Goal: Task Accomplishment & Management: Use online tool/utility

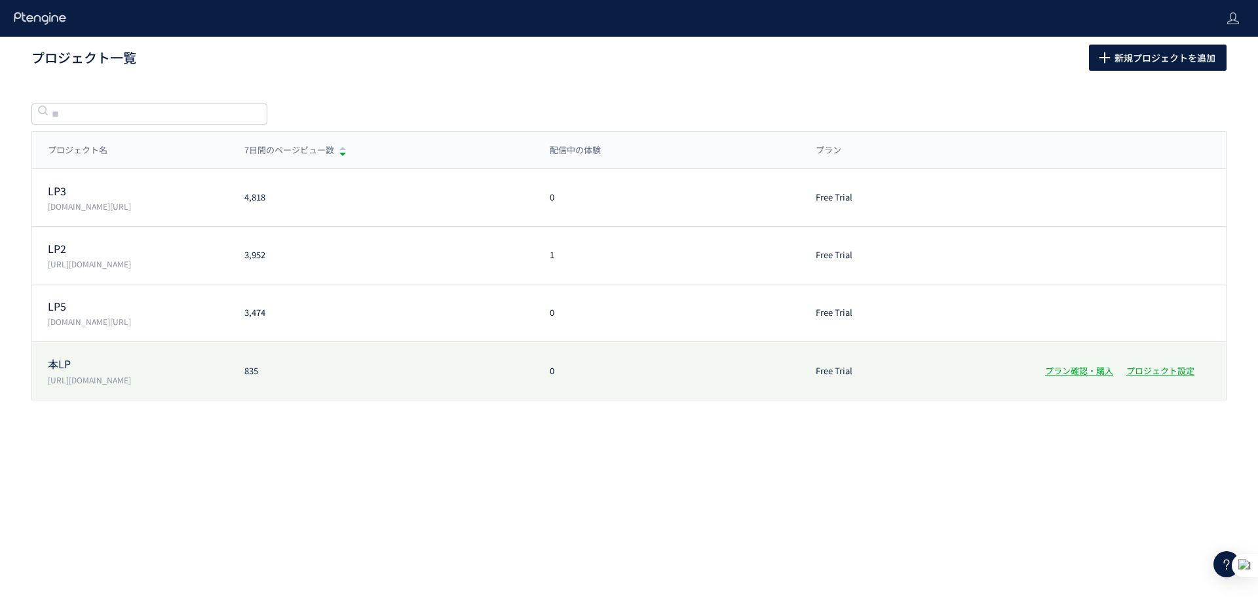
click at [274, 368] on div "835" at bounding box center [381, 371] width 305 height 12
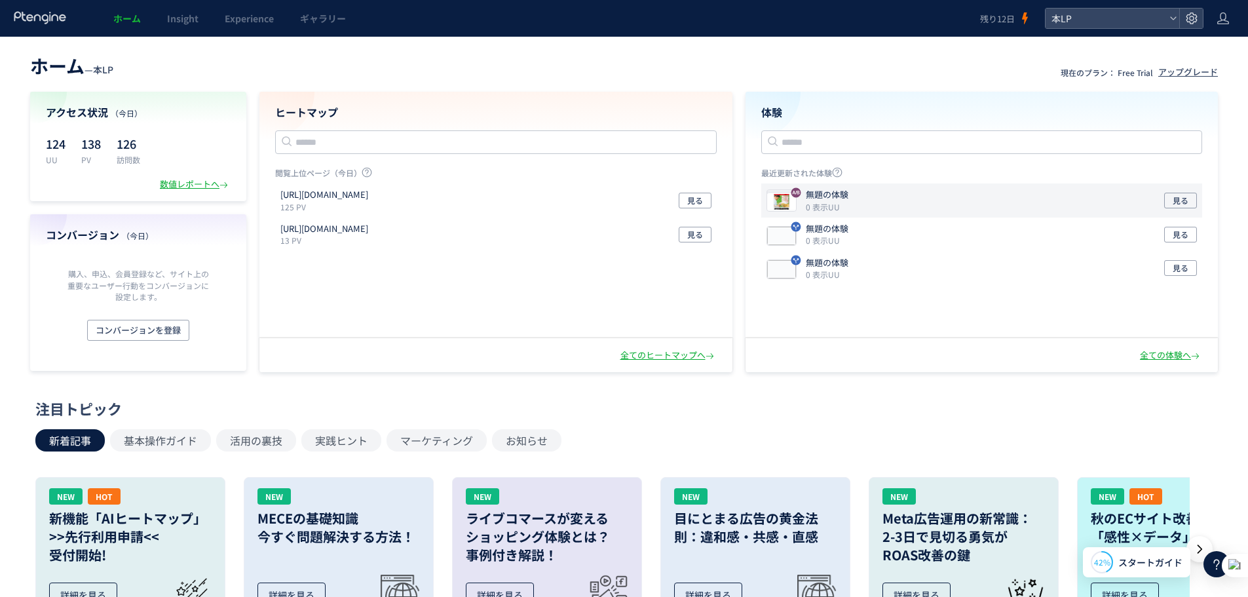
click at [878, 199] on div "無題の体験 0 表示UU 見る" at bounding box center [982, 200] width 442 height 34
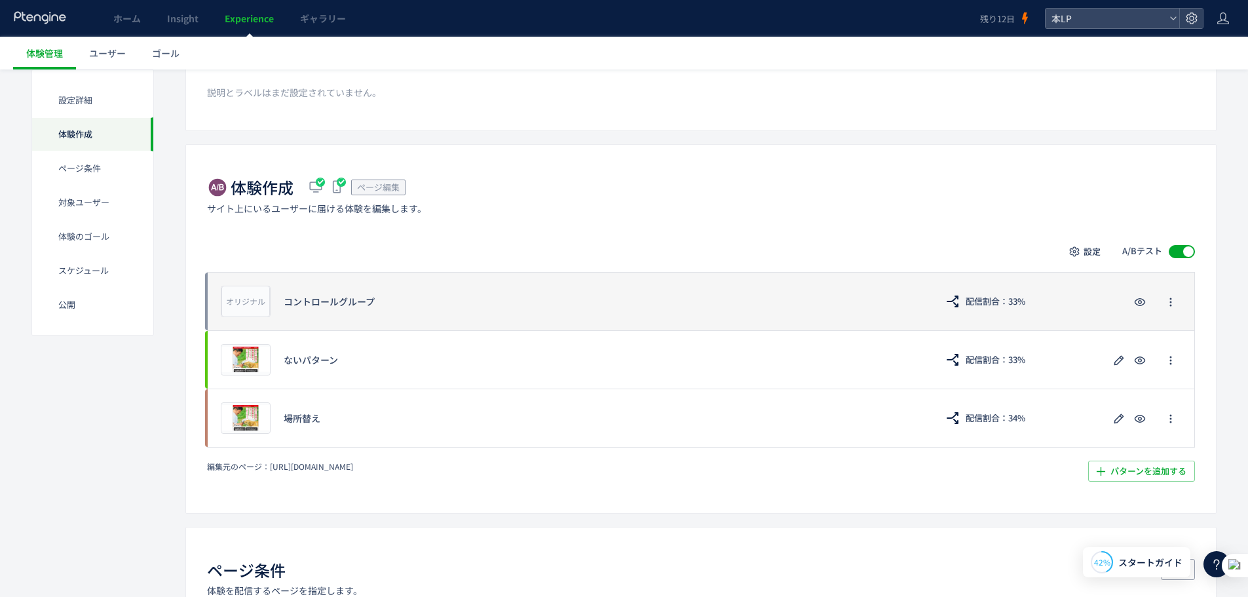
scroll to position [153, 0]
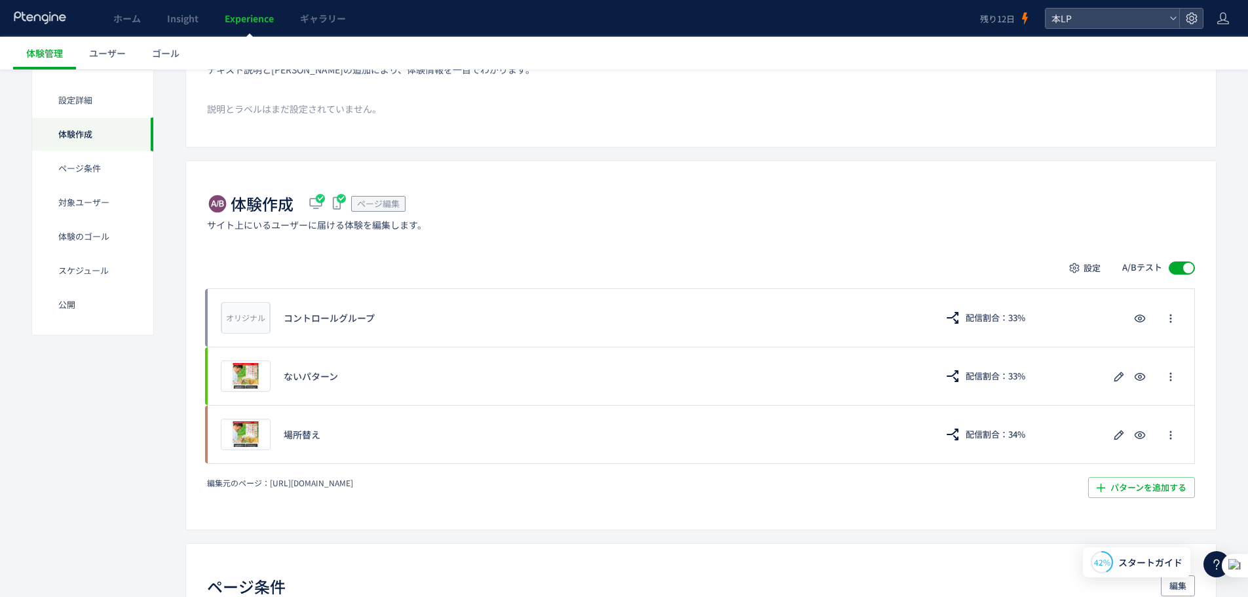
click at [752, 178] on div "体験作成 ページ編集 サイト上にいるユーザーに届ける体験を編集します。 設定 A/Bテスト オリジナル プレビュー コントロールグループ 配信割合：33% プ…" at bounding box center [700, 345] width 1031 height 369
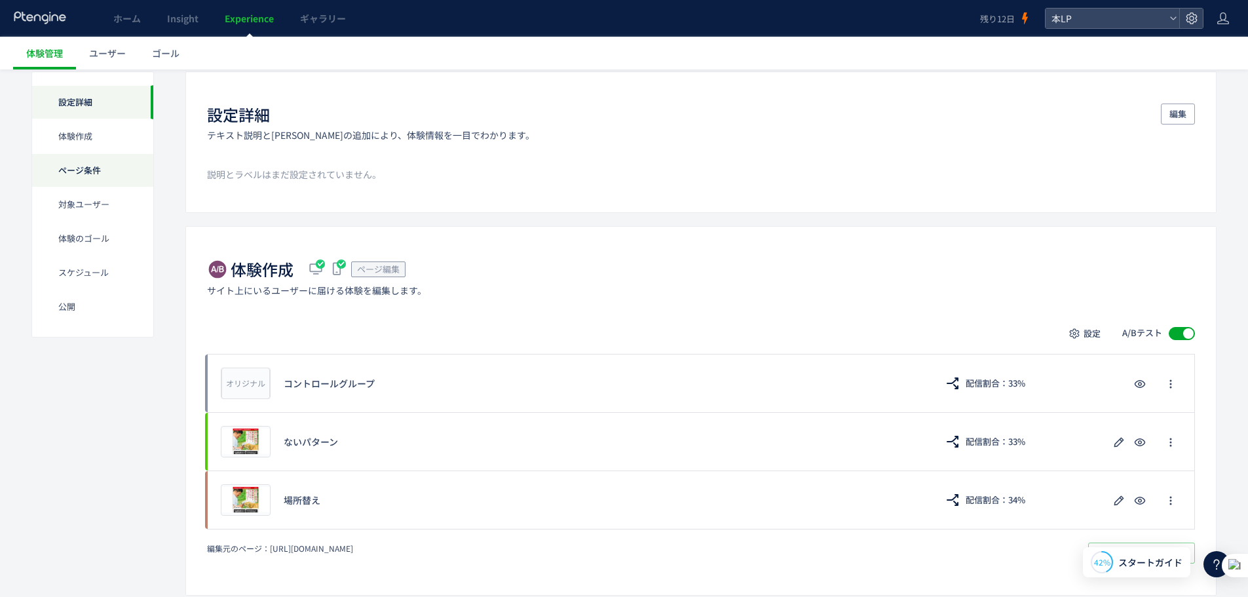
click at [78, 170] on div "ページ条件" at bounding box center [92, 170] width 121 height 34
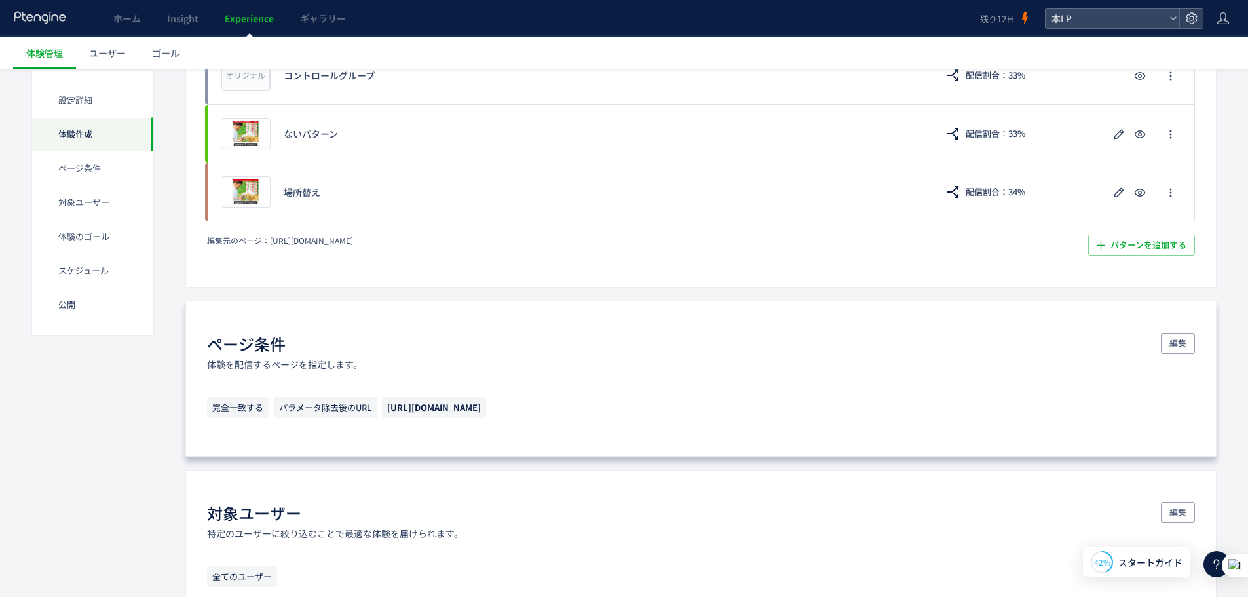
scroll to position [473, 0]
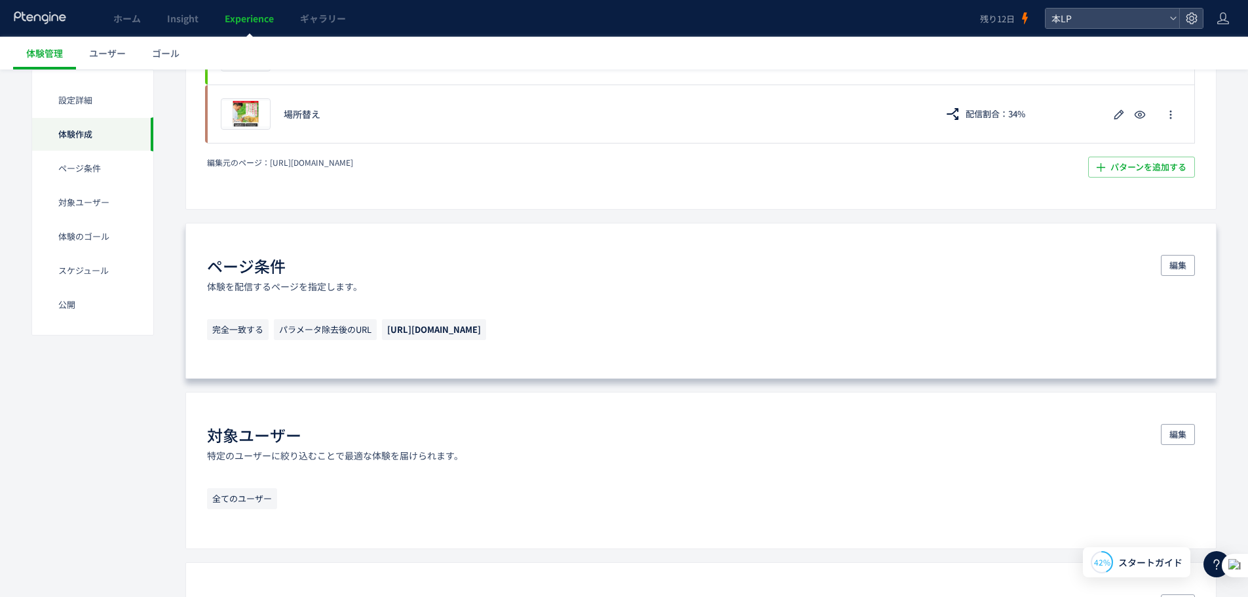
click at [706, 342] on p "完全一致する パラメータ除去後のURL [URL][DOMAIN_NAME]" at bounding box center [701, 333] width 988 height 28
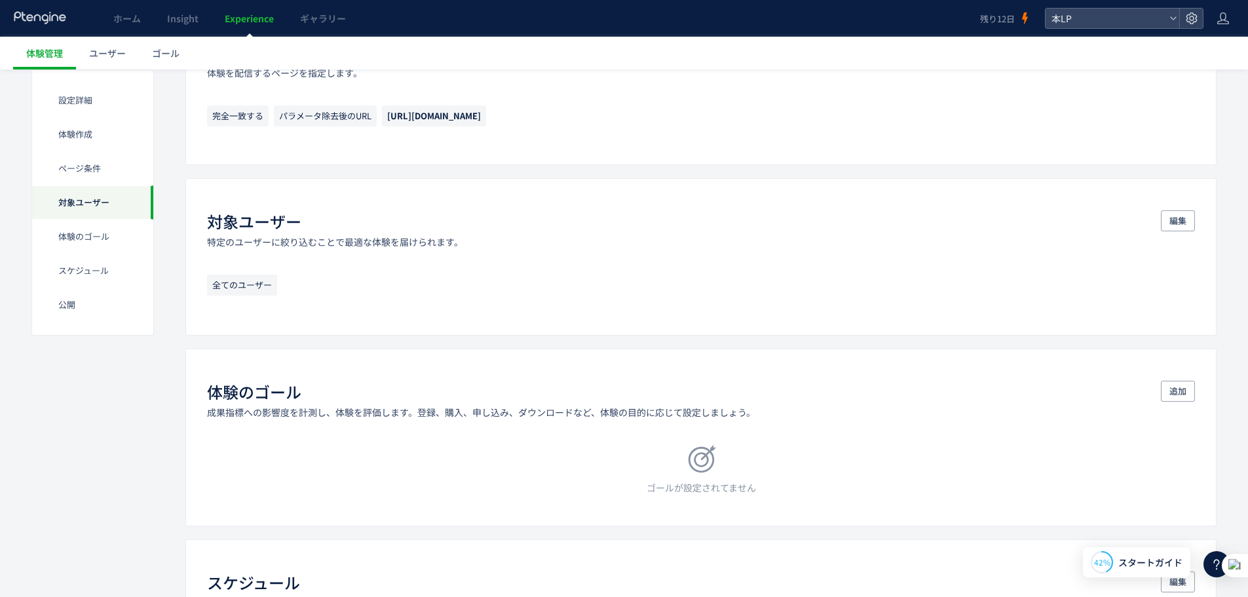
scroll to position [801, 0]
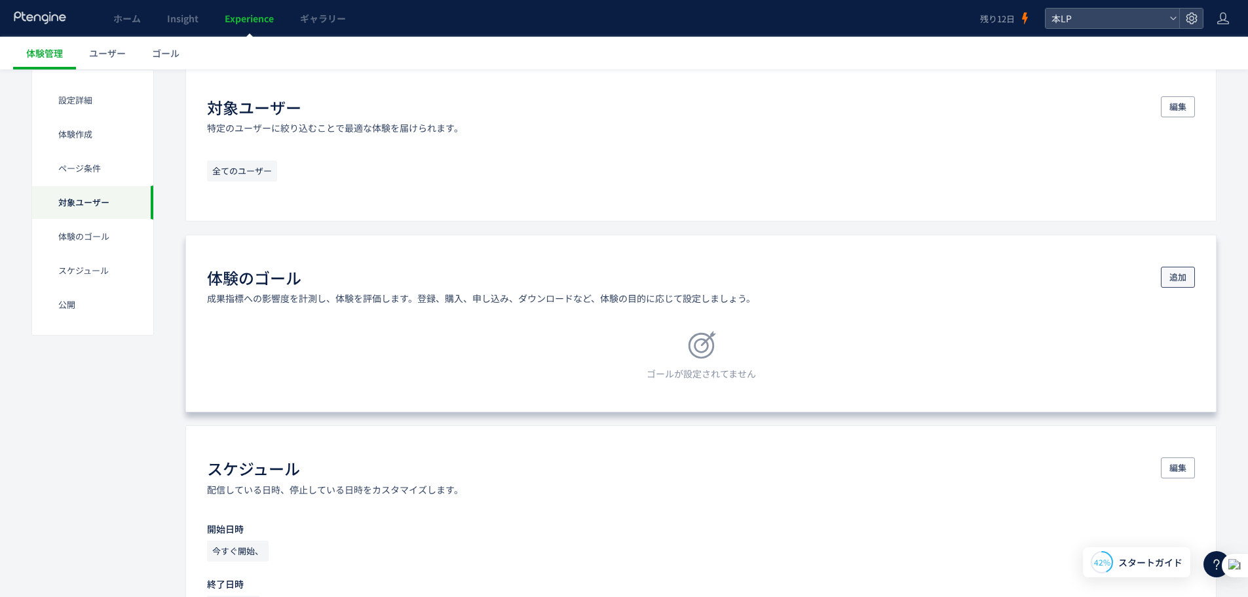
click at [1178, 277] on span "追加" at bounding box center [1178, 277] width 17 height 21
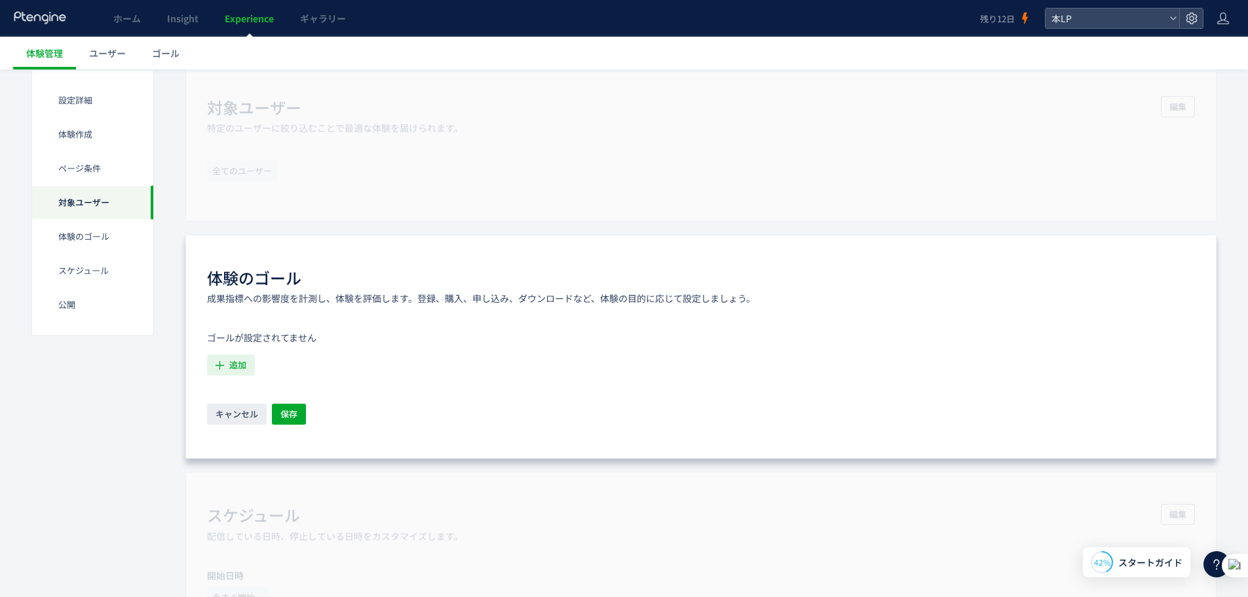
click at [228, 362] on button "追加" at bounding box center [231, 365] width 48 height 21
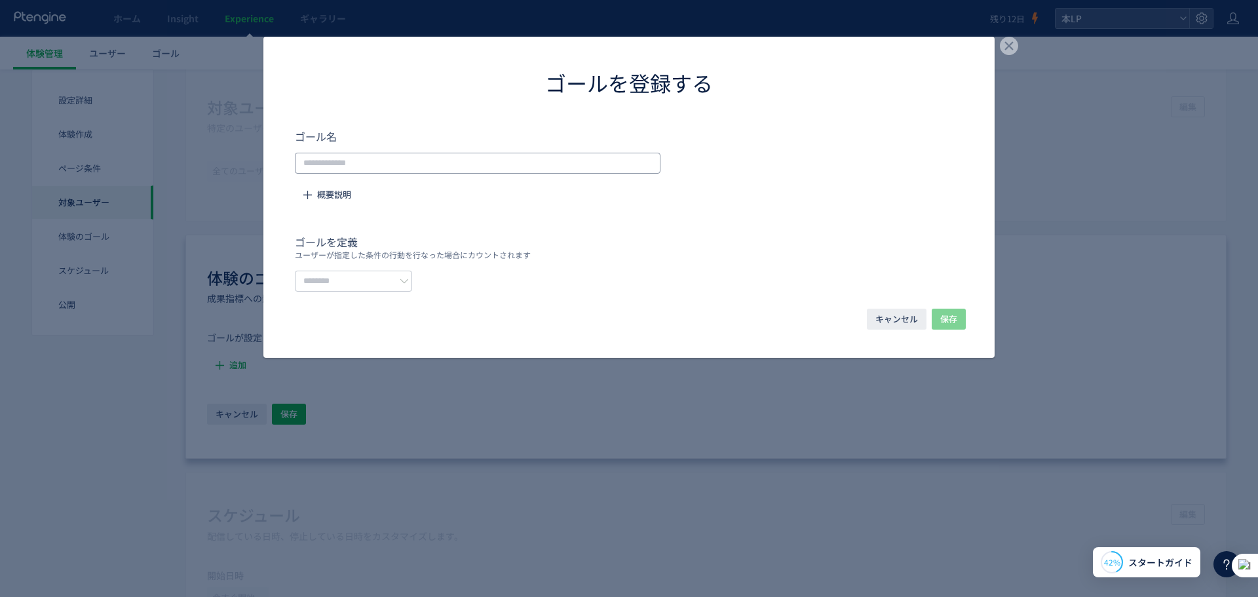
click at [515, 172] on input "dialog" at bounding box center [478, 163] width 366 height 21
click at [518, 164] on input "dialog" at bounding box center [478, 163] width 366 height 21
drag, startPoint x: 329, startPoint y: 199, endPoint x: 474, endPoint y: 189, distance: 145.8
click at [471, 201] on form "ゴール名 概要説明 ゴールを定義 ユーザーが指定した条件の行動を行なった場合にカウントされます" at bounding box center [629, 209] width 668 height 163
click at [486, 161] on input "dialog" at bounding box center [478, 163] width 366 height 21
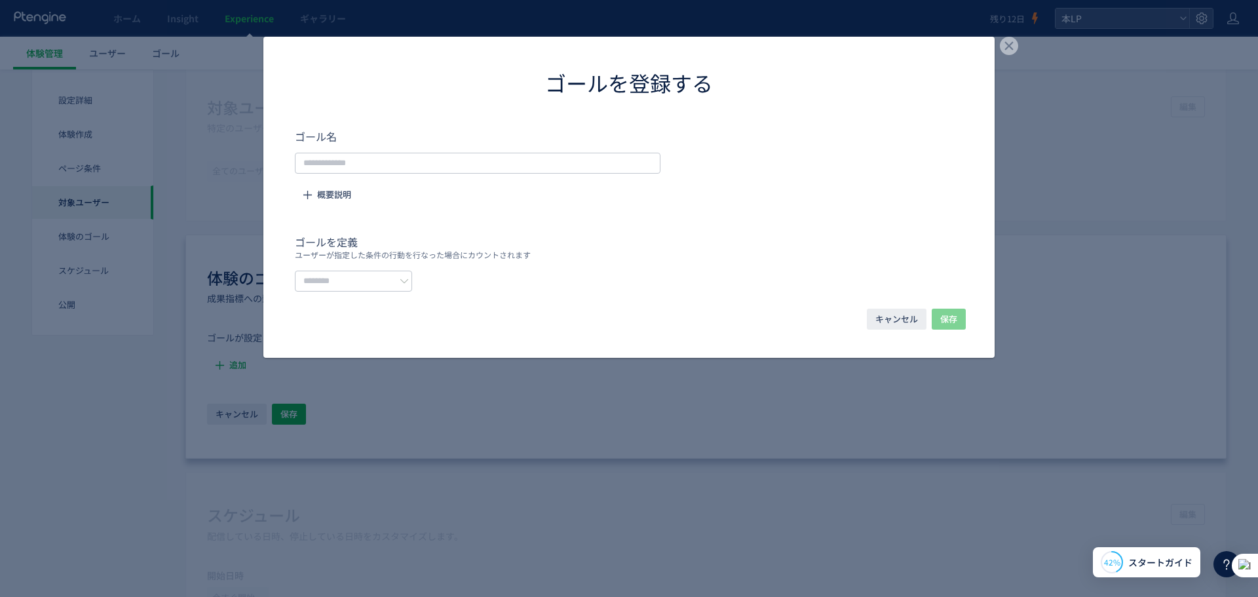
click at [471, 229] on form "ゴール名 概要説明 ゴールを定義 ユーザーが指定した条件の行動を行なった場合にカウントされます" at bounding box center [629, 209] width 668 height 163
click at [406, 280] on input "dialog" at bounding box center [353, 281] width 117 height 21
click at [444, 252] on p "ユーザーが指定した条件の行動を行なった場合にカウントされます" at bounding box center [629, 255] width 668 height 10
click at [383, 282] on input "dialog" at bounding box center [353, 281] width 117 height 21
click at [383, 330] on span "イベントを選択する" at bounding box center [350, 336] width 83 height 13
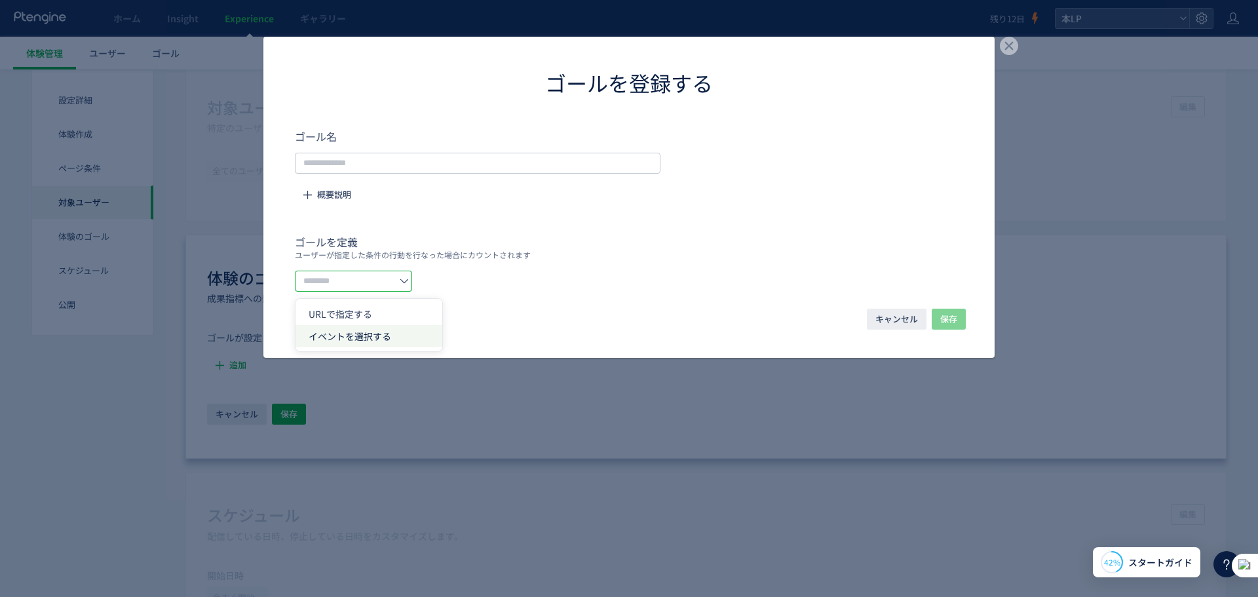
type input "*********"
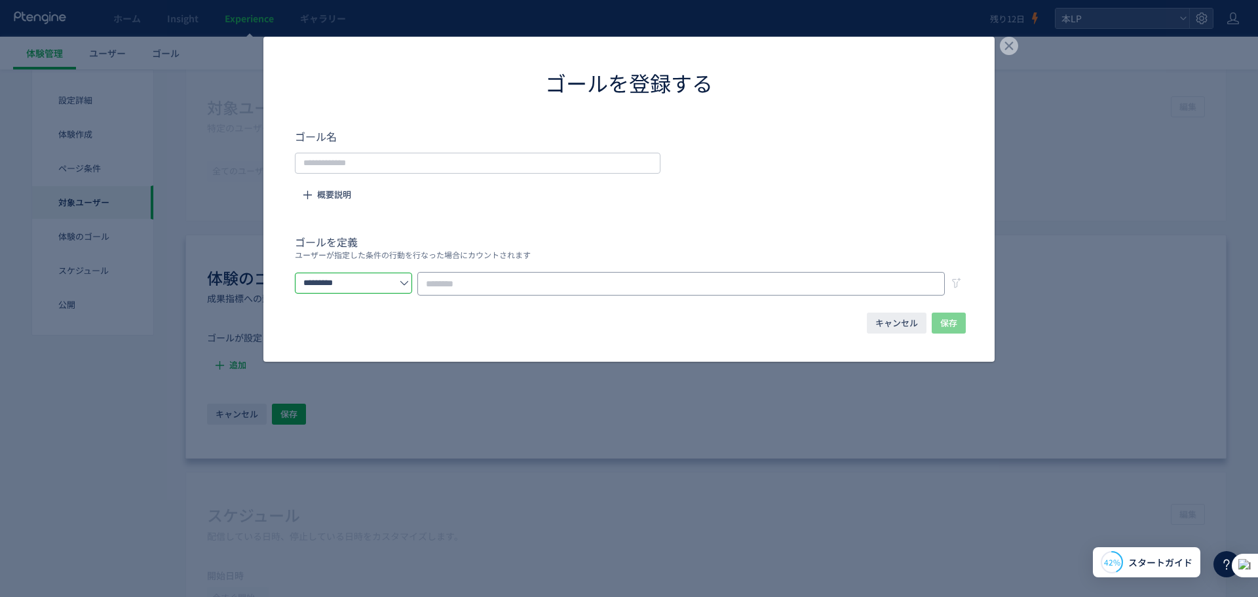
click at [501, 280] on input "dialog" at bounding box center [681, 284] width 528 height 24
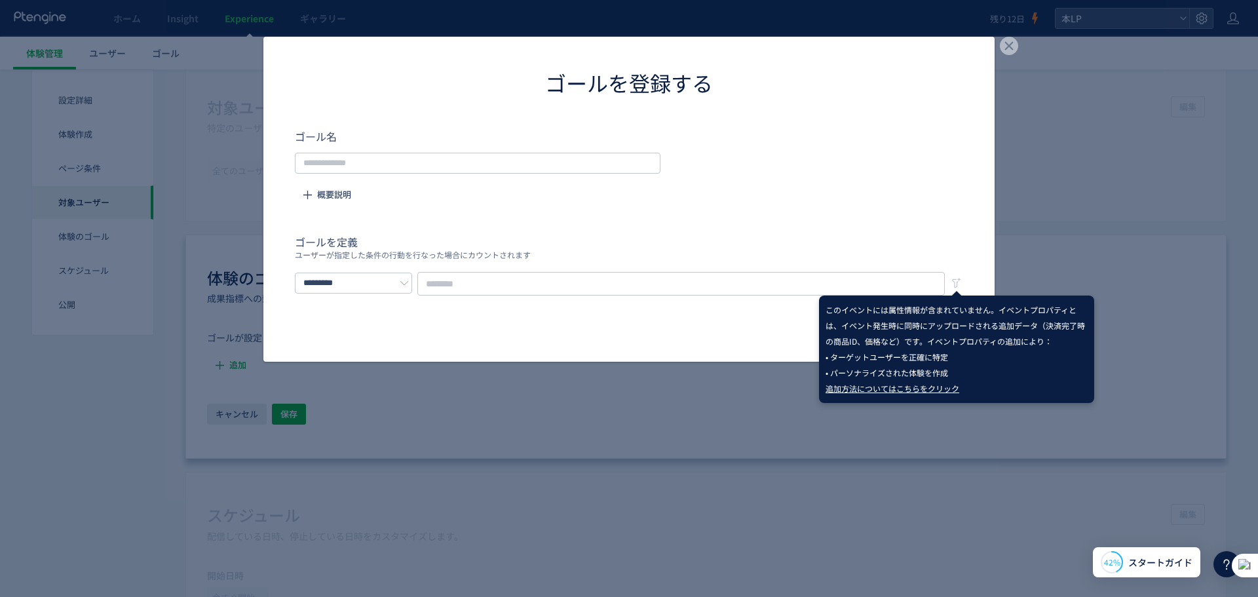
click at [962, 283] on icon "dialog" at bounding box center [956, 283] width 13 height 13
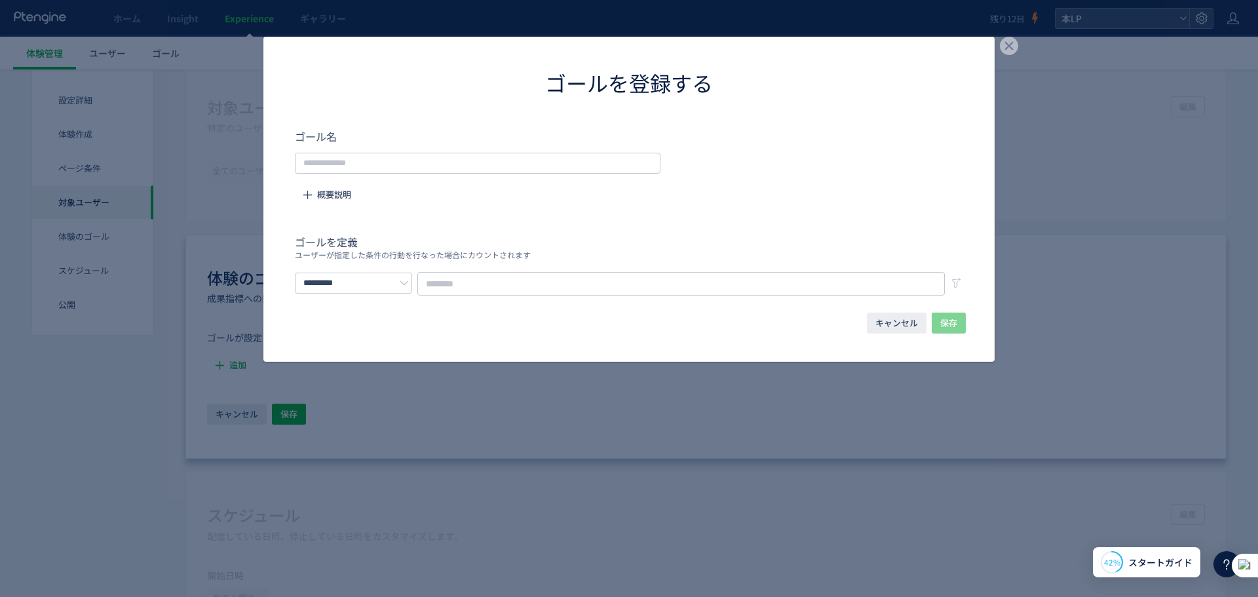
click at [804, 220] on form "ゴール名 概要説明 ゴールを定義 ユーザーが指定した条件の行動を行なった場合にカウントされます *********" at bounding box center [629, 211] width 668 height 167
click at [592, 167] on input "dialog" at bounding box center [478, 163] width 366 height 21
click at [336, 153] on input "dialog" at bounding box center [478, 163] width 366 height 21
paste input "**********"
type input "**********"
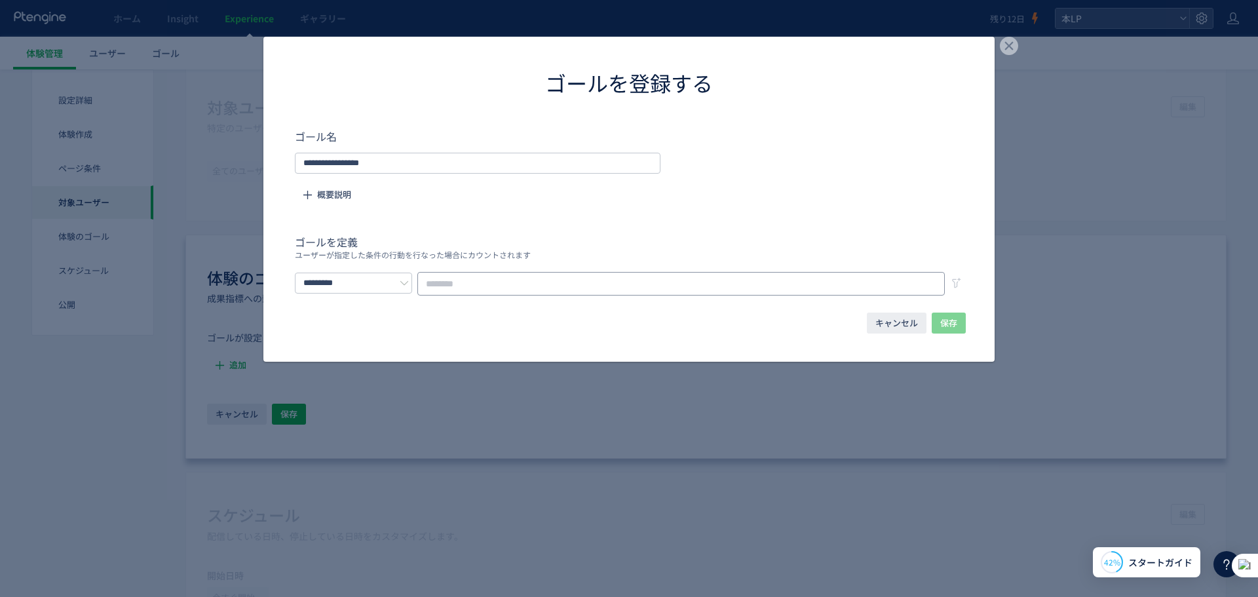
click at [482, 273] on input "dialog" at bounding box center [681, 284] width 528 height 24
paste input "**********"
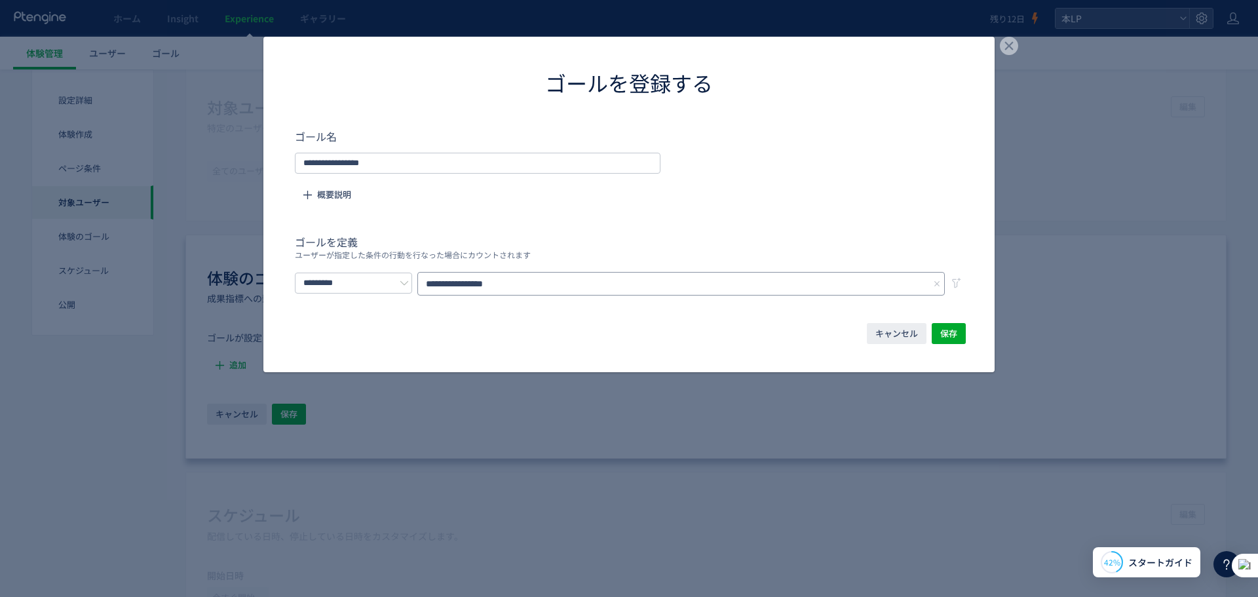
type input "**********"
click at [414, 292] on div "**********" at bounding box center [629, 283] width 668 height 25
click at [412, 273] on input "*********" at bounding box center [353, 283] width 117 height 21
click at [408, 331] on li "イベントを選択する" at bounding box center [369, 337] width 147 height 22
click at [618, 328] on div "キャンセル 保存" at bounding box center [628, 345] width 731 height 56
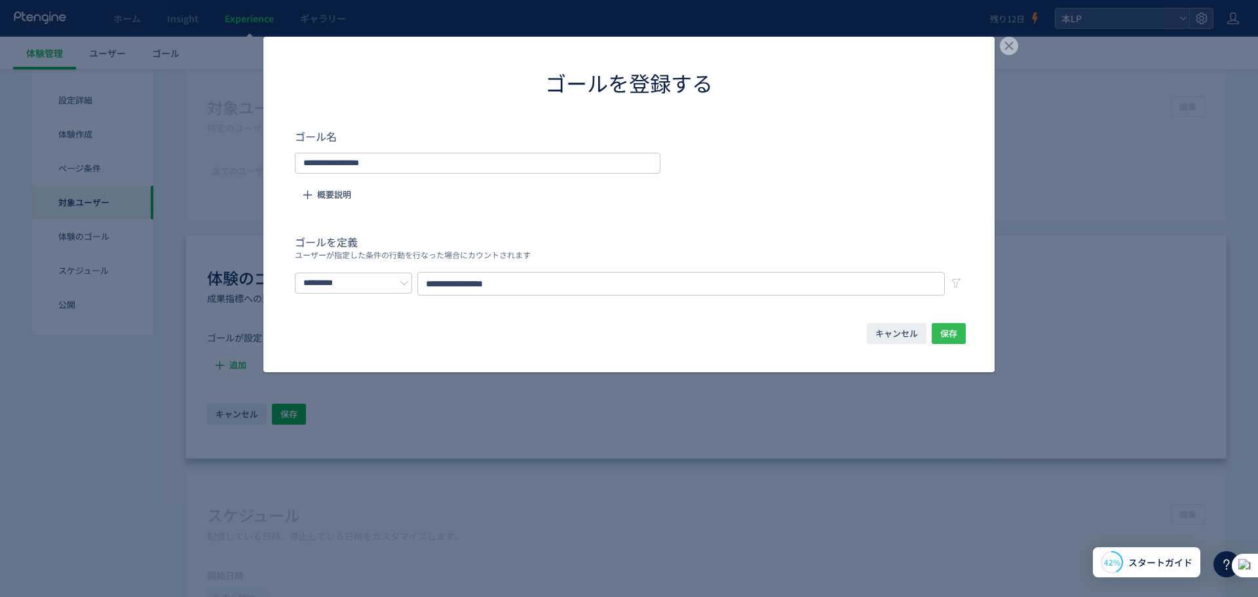
click at [952, 330] on span "保存" at bounding box center [948, 333] width 17 height 21
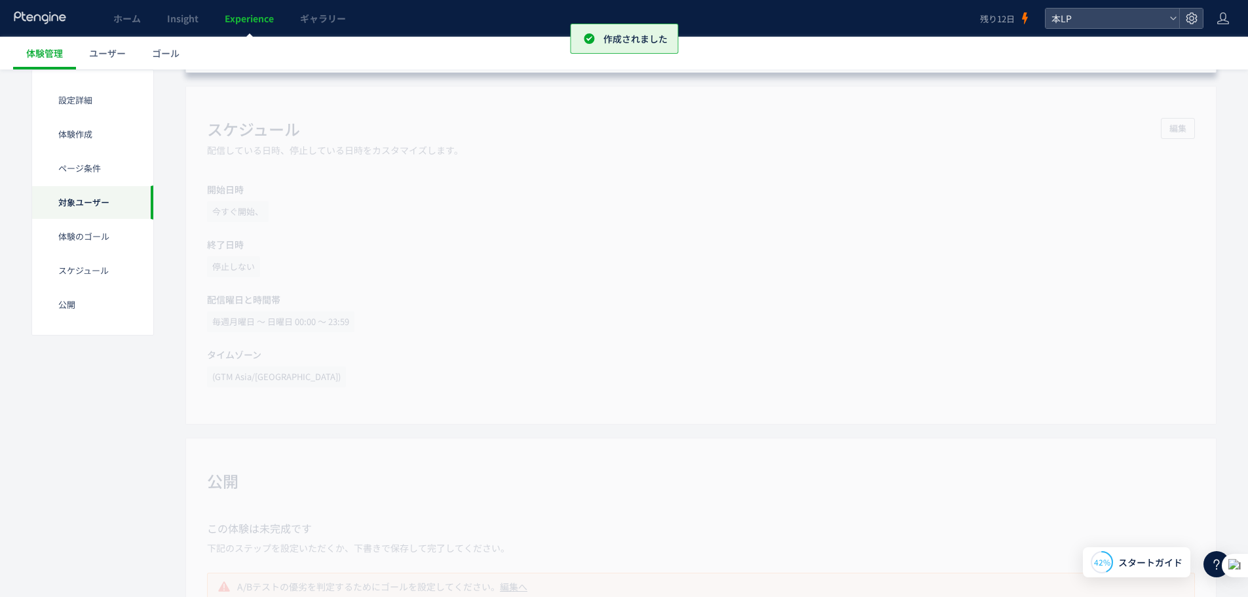
scroll to position [1281, 0]
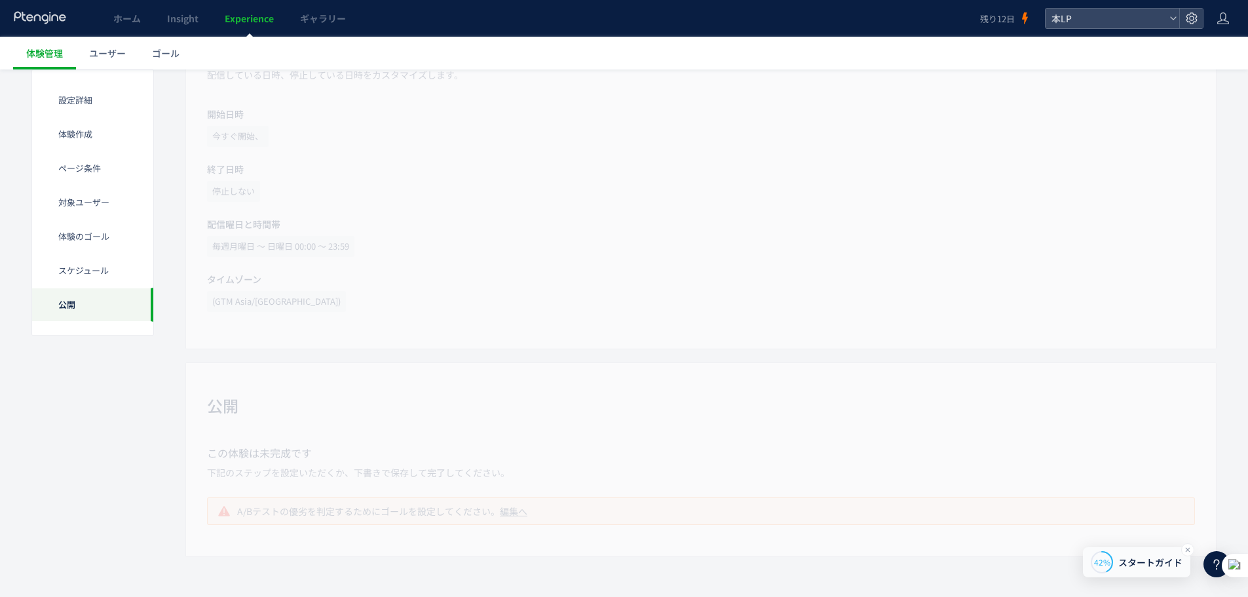
click at [1140, 558] on div "42% スタートガイド" at bounding box center [1136, 562] width 107 height 30
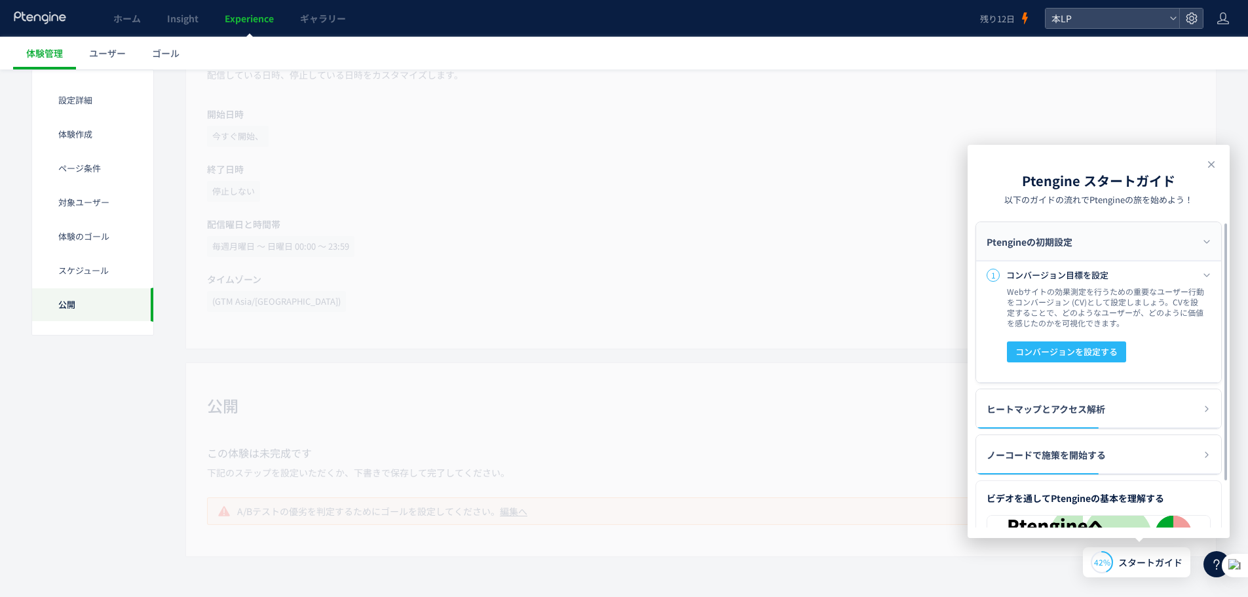
click at [1092, 336] on div "Webサイトの効果測定を行うための重要なユーザー行動をコンバージョン (CV)として設定しましょう。CVを設定することで、どのようなユーザーが、どのように価値…" at bounding box center [1105, 325] width 197 height 79
click at [1092, 351] on span "コンバージョンを設定する" at bounding box center [1067, 351] width 102 height 21
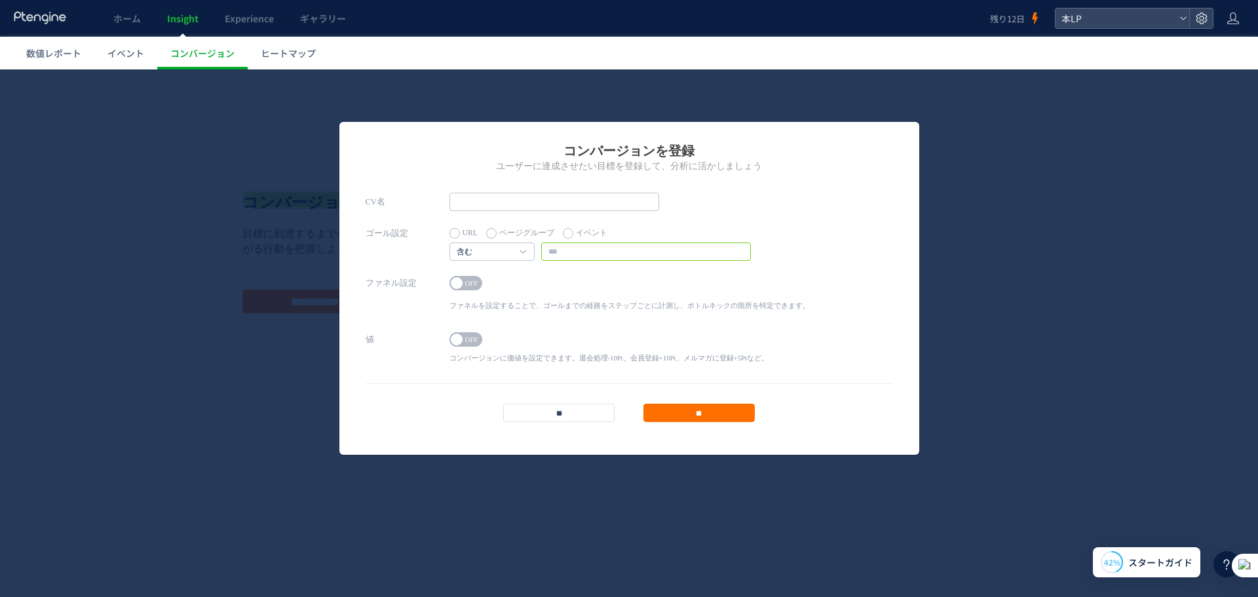
click at [560, 254] on input "text" at bounding box center [646, 251] width 210 height 18
paste input "**********"
type input "**********"
click at [518, 251] on h4 "含む" at bounding box center [492, 251] width 85 height 18
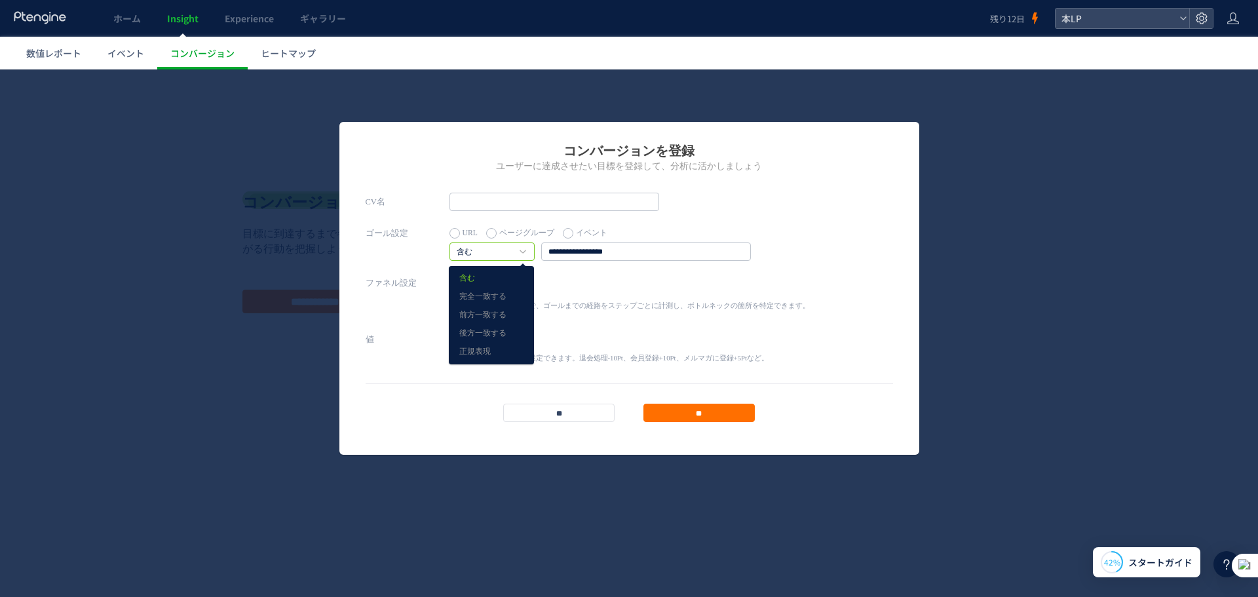
click at [573, 286] on div "ON OFF" at bounding box center [630, 285] width 360 height 18
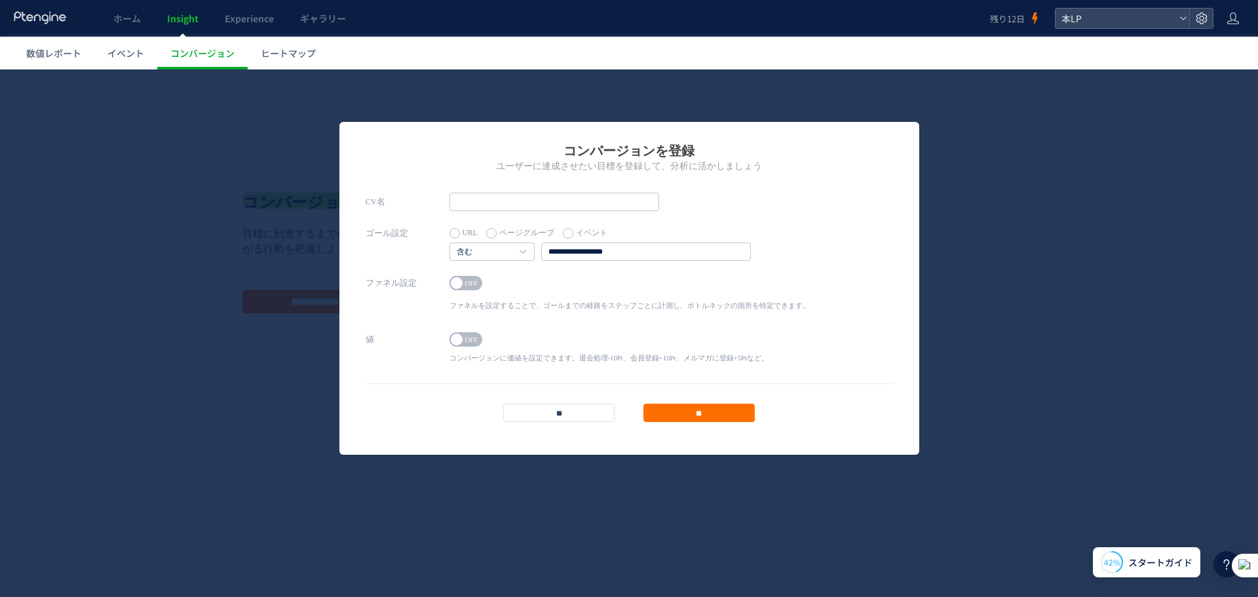
click at [586, 233] on label "イベント" at bounding box center [585, 233] width 45 height 18
click at [516, 275] on div "ON OFF ファネルを設定することで、ゴールまでの経路をステップごとに計測し、ボトルネックの箇所を特定できます。 1 URL ページグループ" at bounding box center [630, 295] width 360 height 43
click at [583, 246] on input "text" at bounding box center [646, 251] width 210 height 18
paste input "**********"
type input "**********"
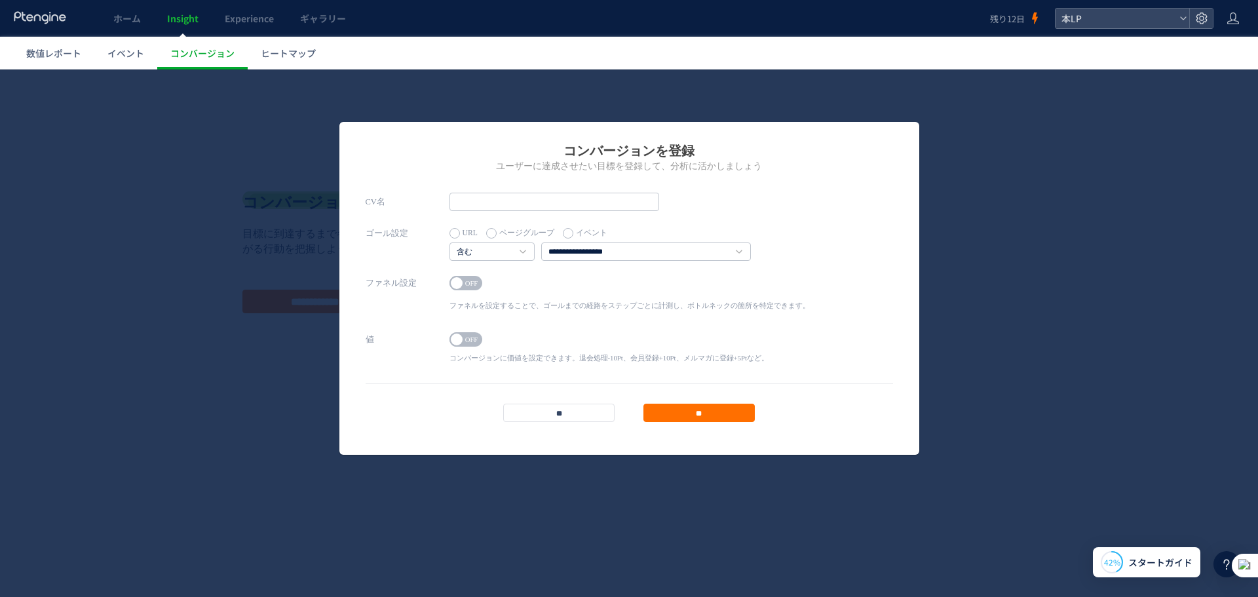
click at [586, 282] on div "ON OFF" at bounding box center [630, 285] width 360 height 18
click at [493, 198] on input "text" at bounding box center [555, 202] width 210 height 18
type input "******"
click at [455, 277] on span at bounding box center [457, 283] width 12 height 12
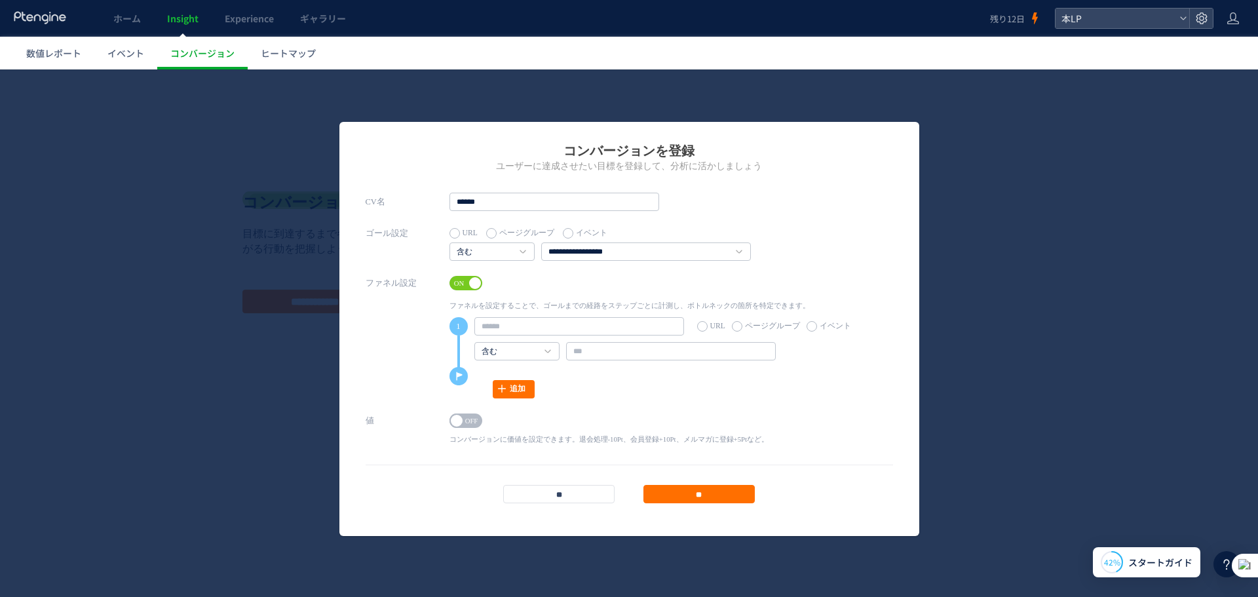
click at [454, 277] on span "ON" at bounding box center [460, 283] width 20 height 14
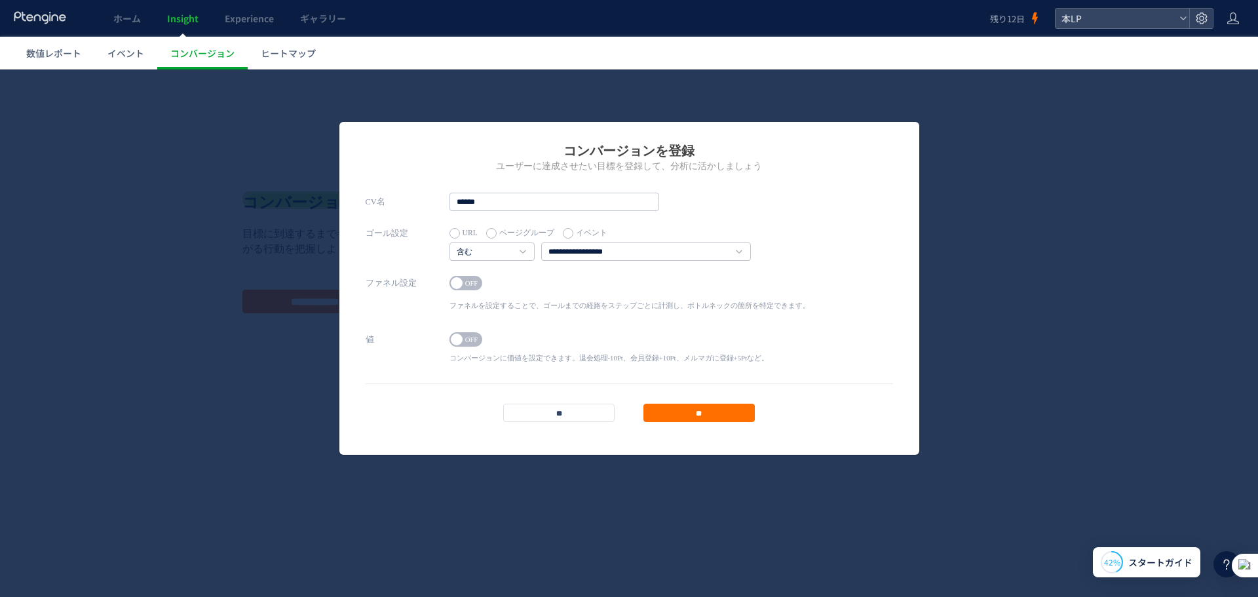
click at [483, 339] on div "ON OFF" at bounding box center [609, 339] width 319 height 14
click at [474, 339] on span "OFF" at bounding box center [472, 339] width 20 height 14
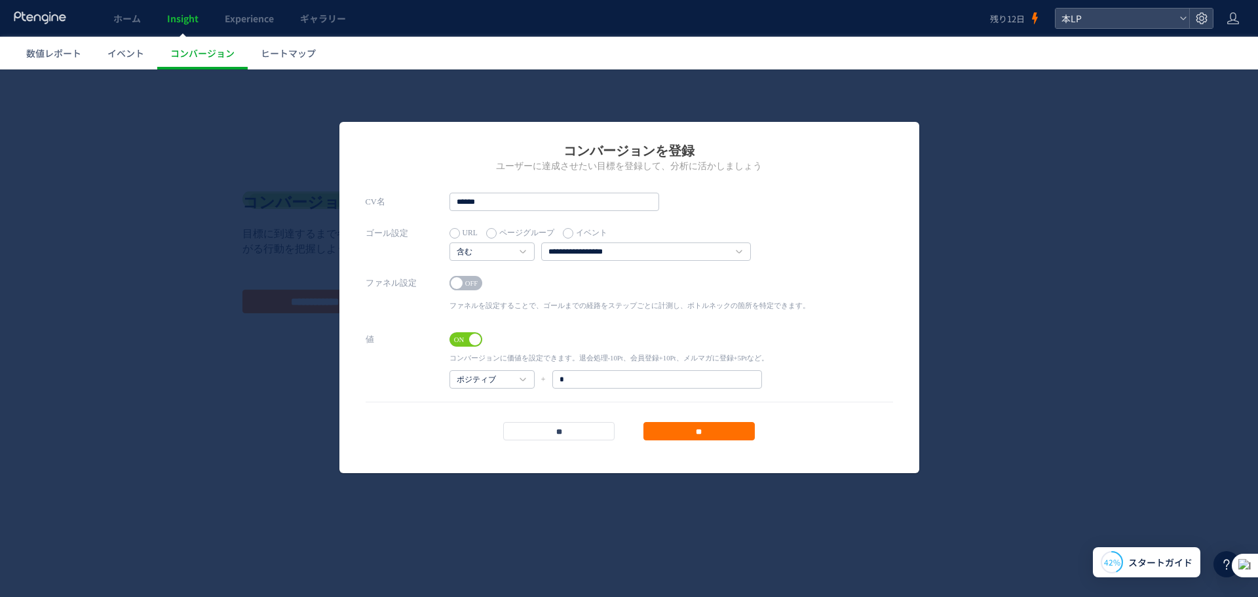
click at [474, 339] on span at bounding box center [475, 340] width 12 height 12
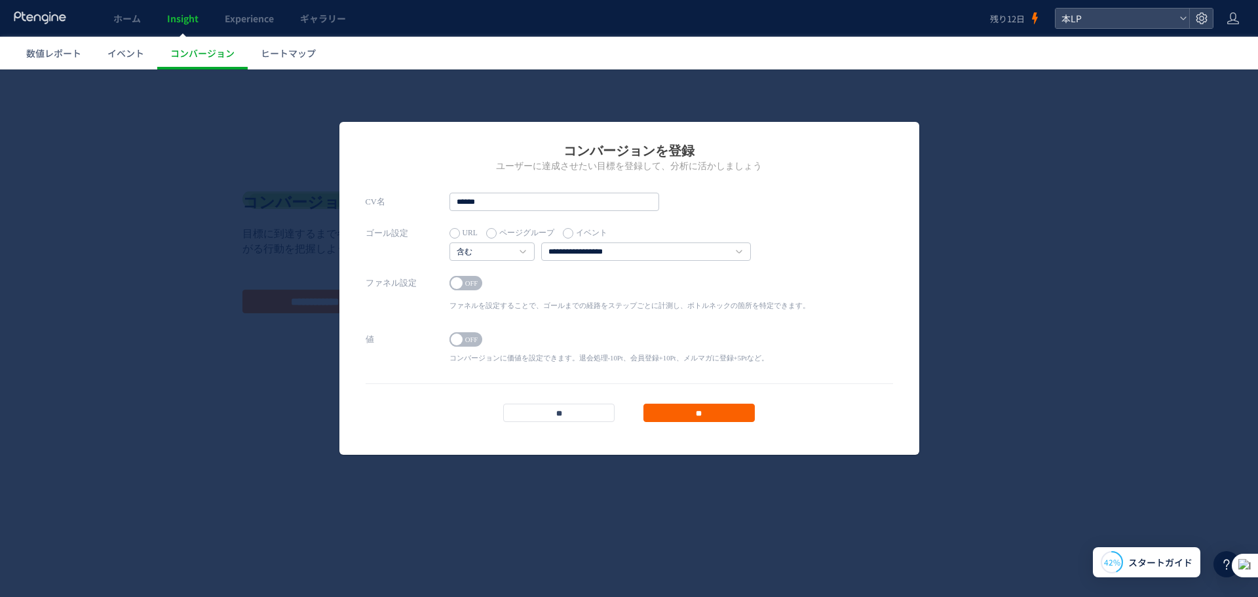
click at [659, 412] on input "**" at bounding box center [699, 413] width 111 height 18
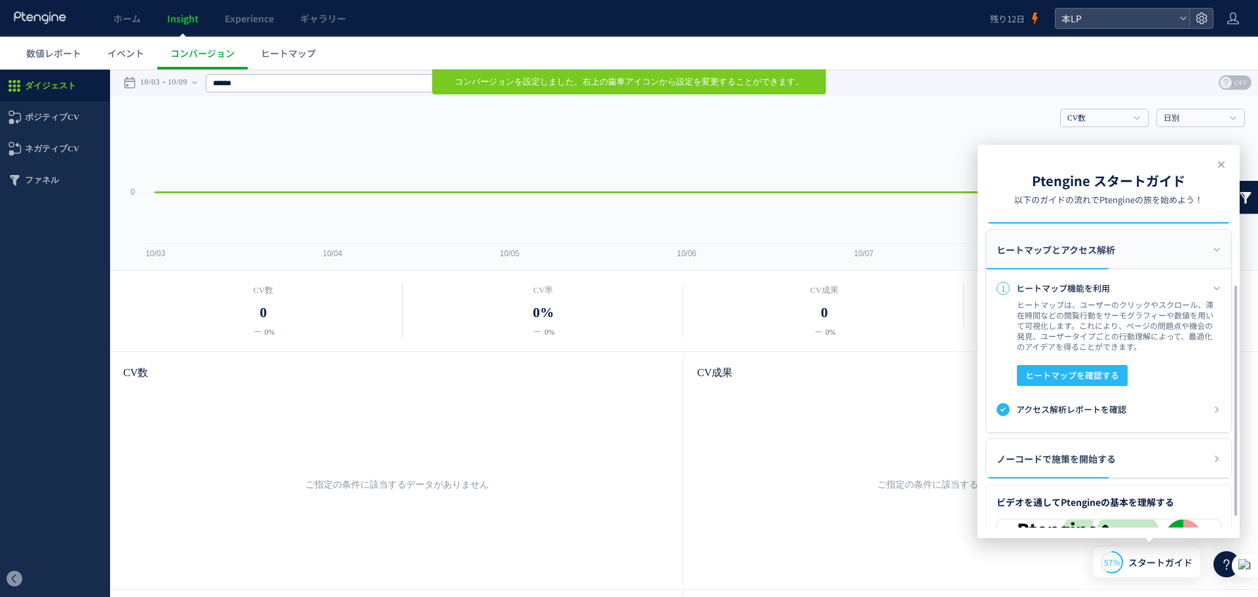
scroll to position [101, 0]
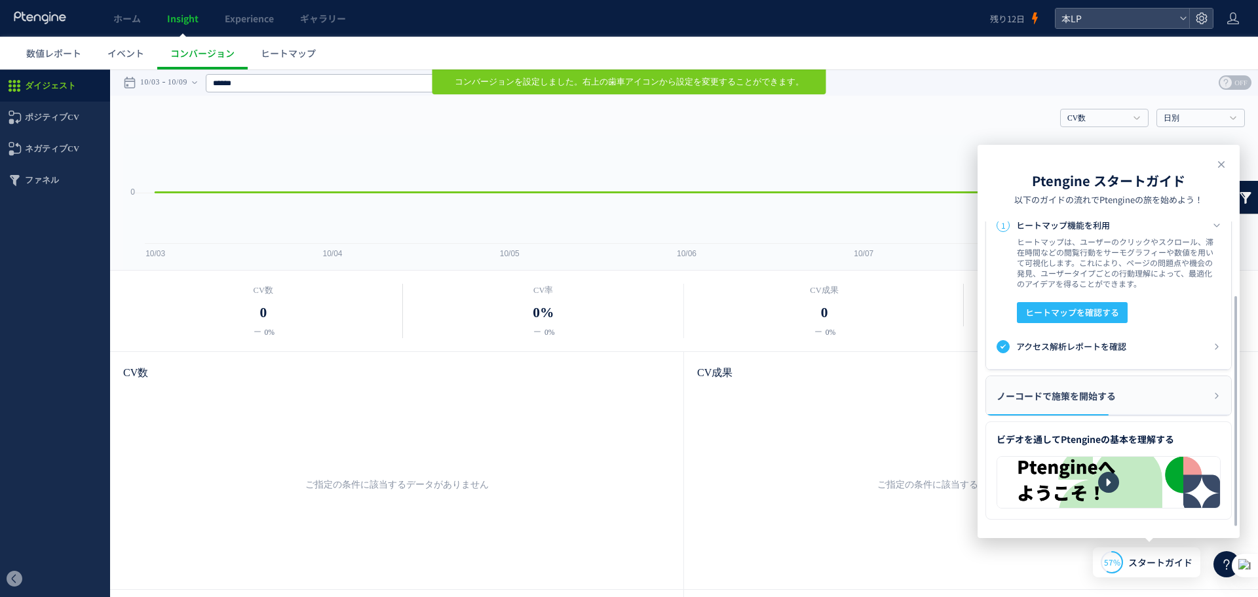
click at [1143, 395] on div "ノーコードで施策を開始する" at bounding box center [1108, 395] width 245 height 39
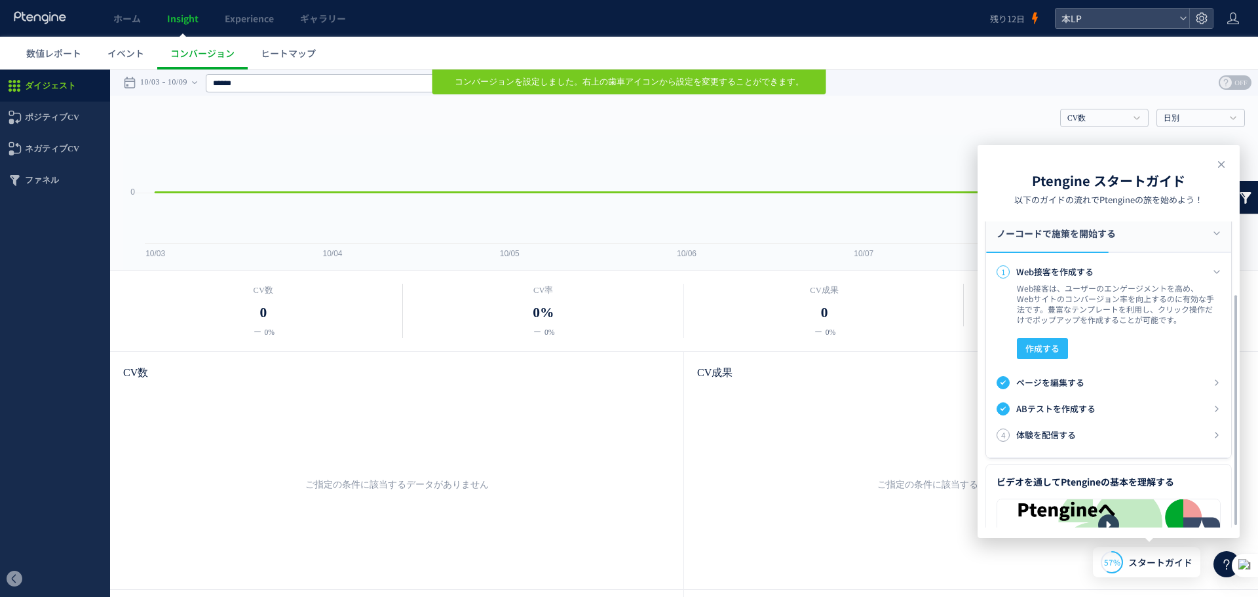
scroll to position [100, 0]
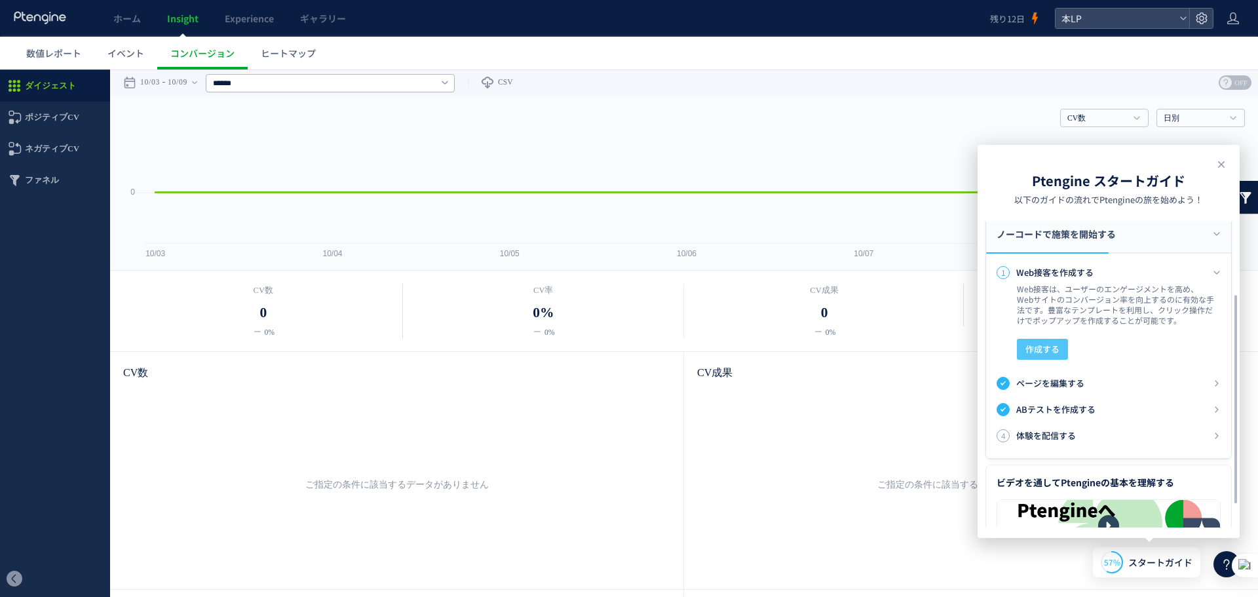
click at [1054, 347] on span "作成する" at bounding box center [1043, 349] width 34 height 21
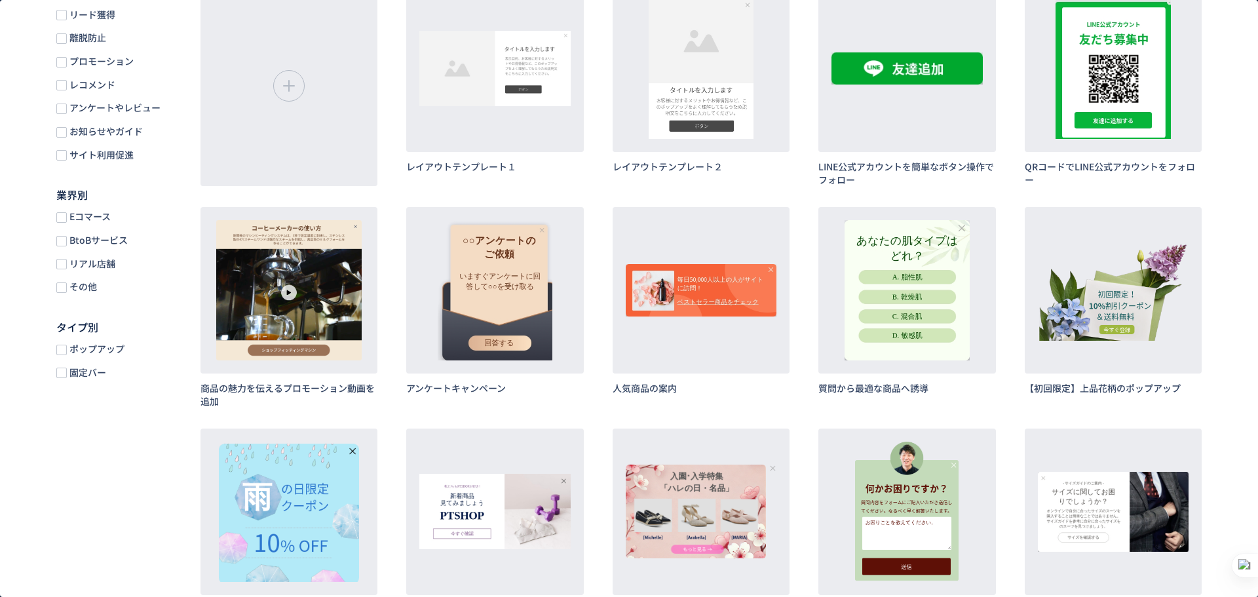
scroll to position [66, 0]
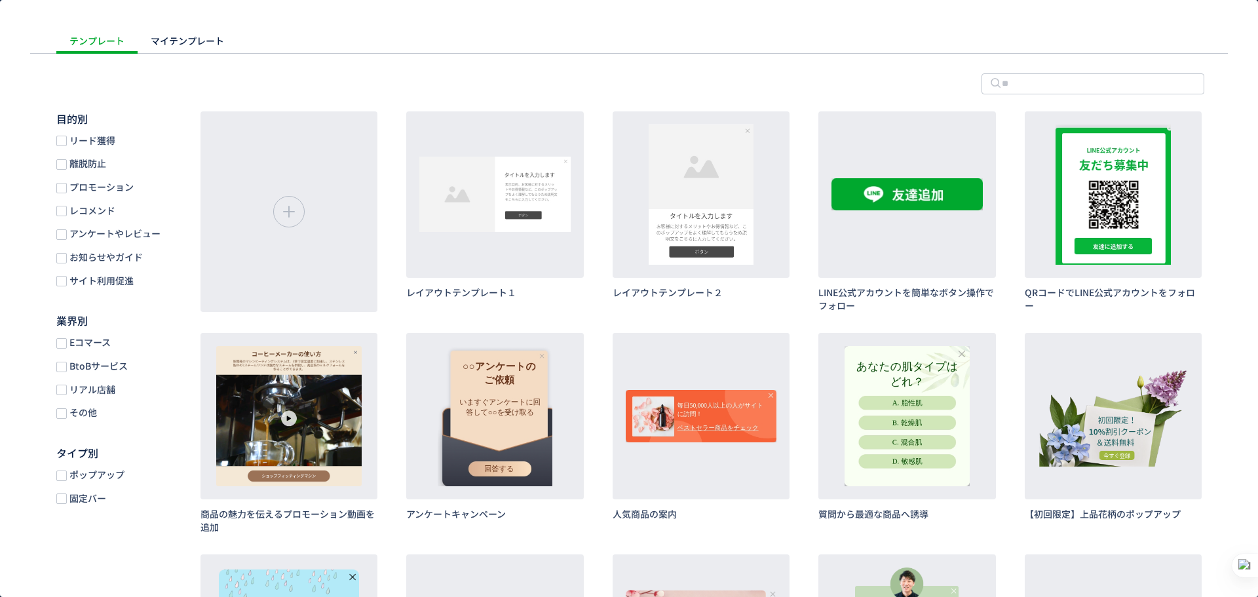
click at [81, 164] on span "離脱防止" at bounding box center [86, 163] width 39 height 12
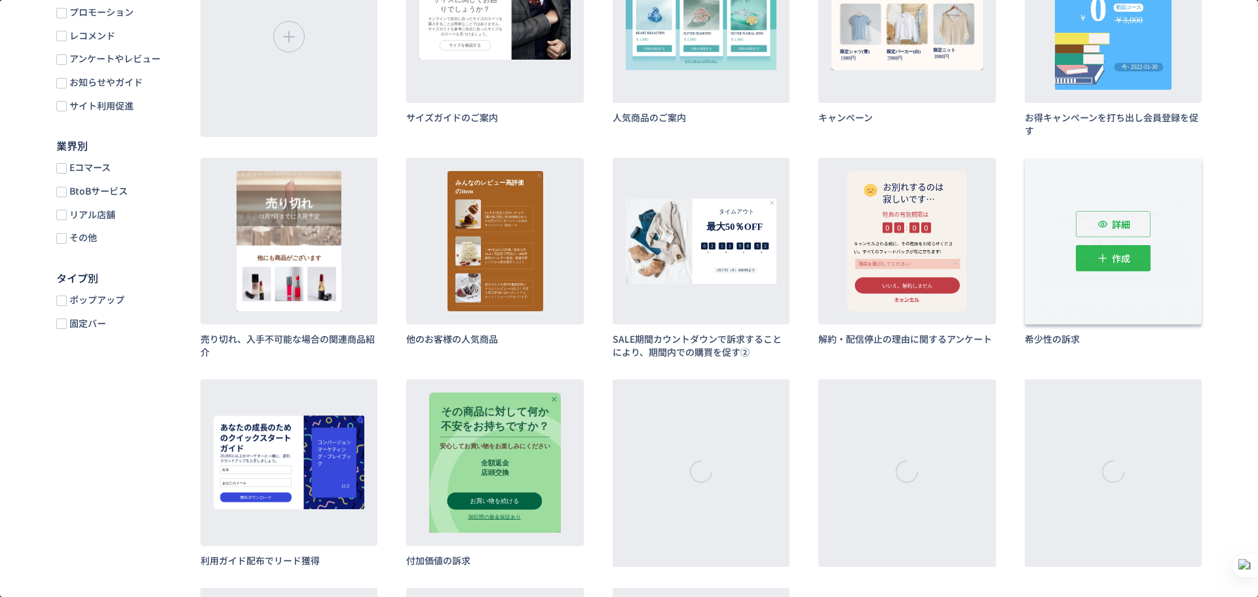
scroll to position [415, 0]
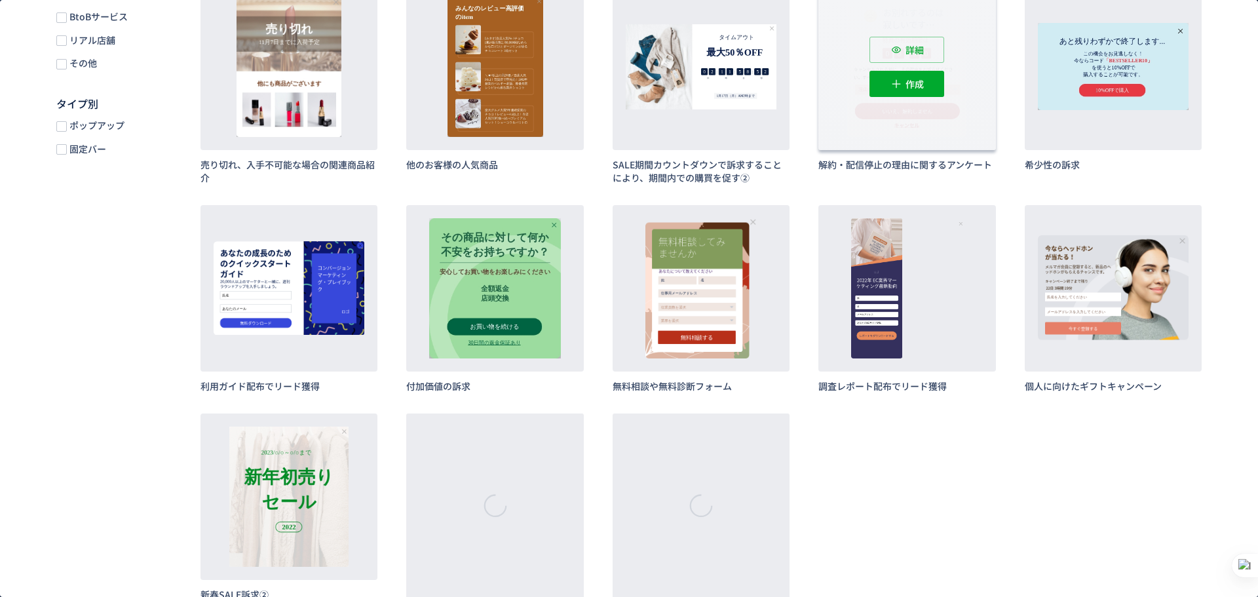
click at [819, 150] on div "詳細 作成" at bounding box center [907, 67] width 177 height 166
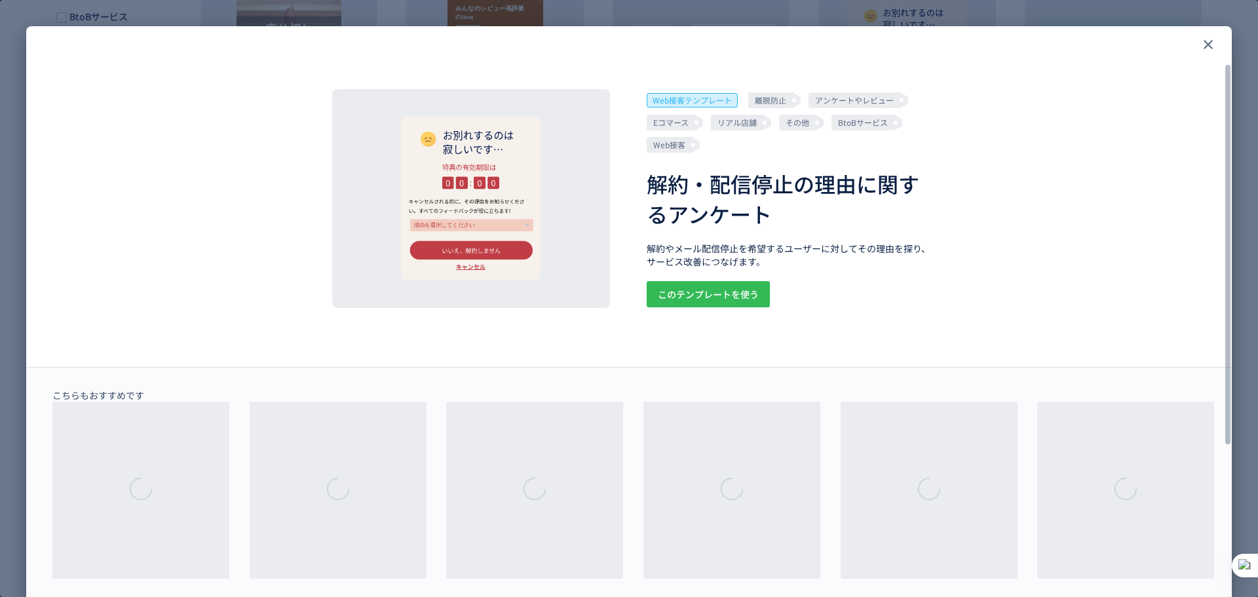
click at [710, 287] on span "このテンプレートを使う" at bounding box center [708, 294] width 101 height 26
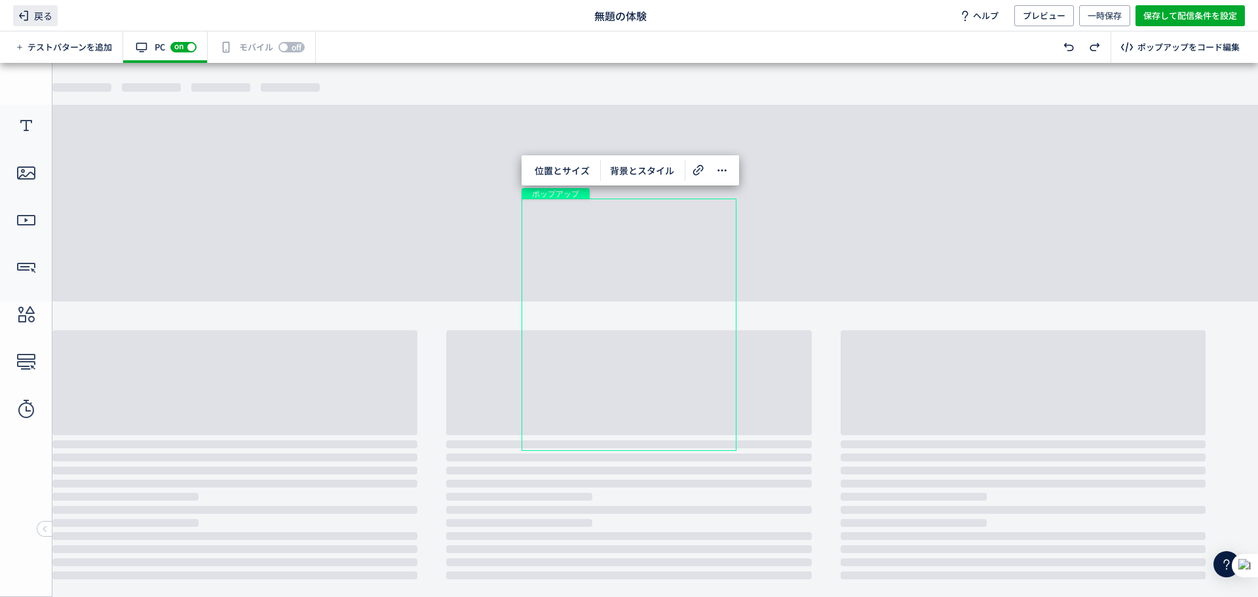
click at [33, 19] on span "戻る" at bounding box center [35, 15] width 45 height 21
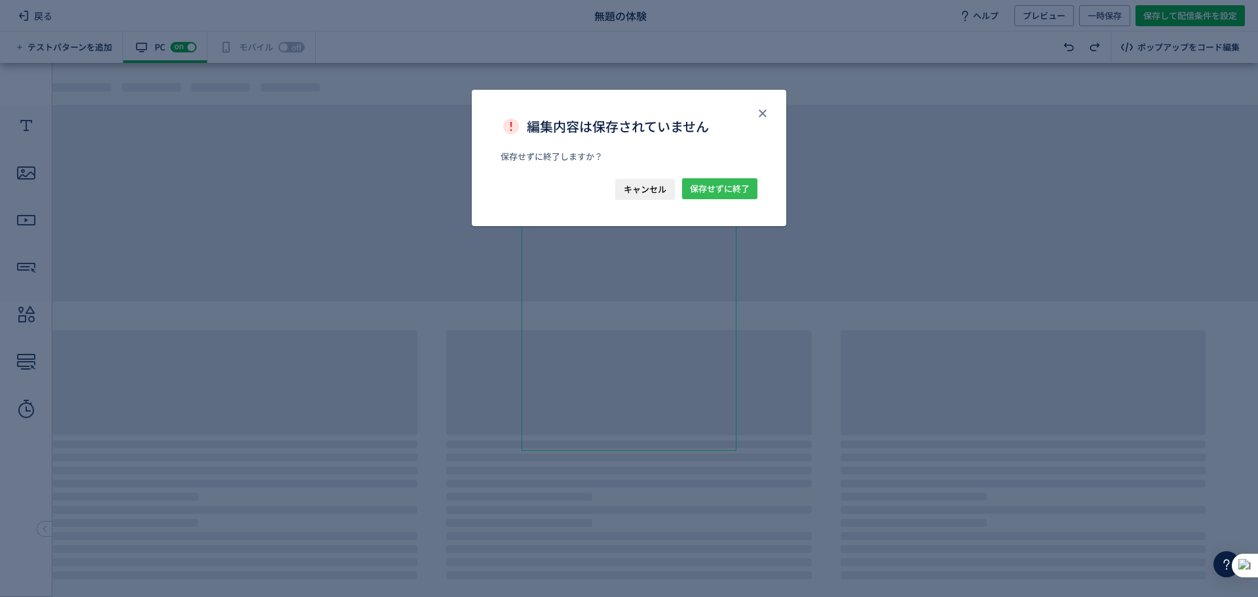
click at [726, 182] on span "保存せずに終了" at bounding box center [720, 188] width 60 height 21
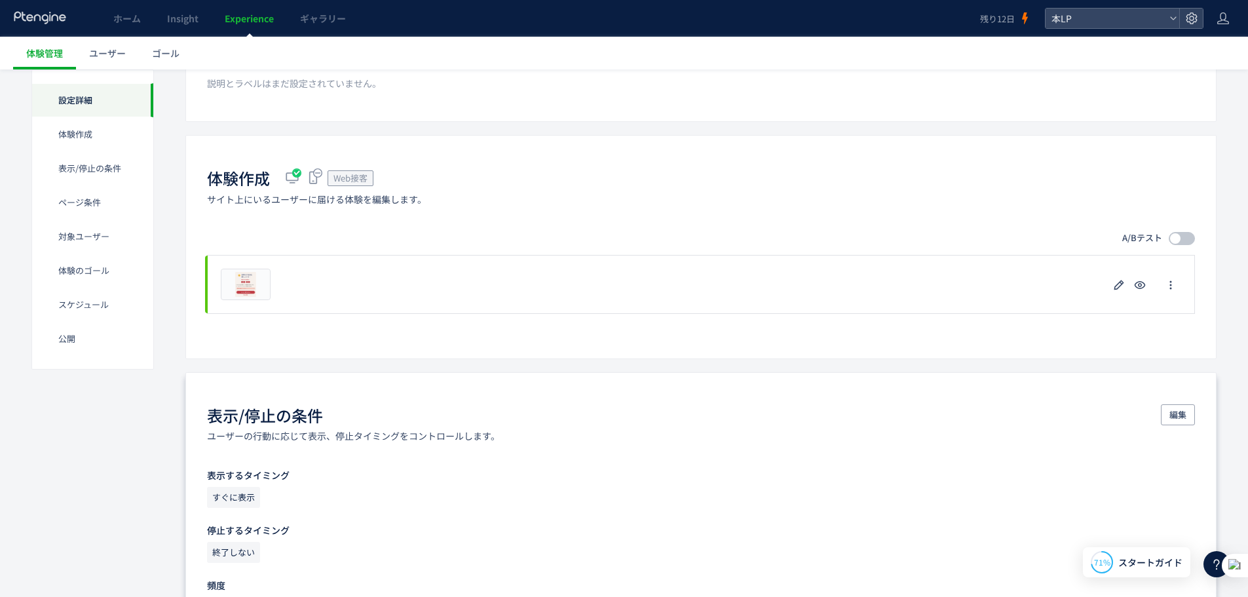
scroll to position [109, 0]
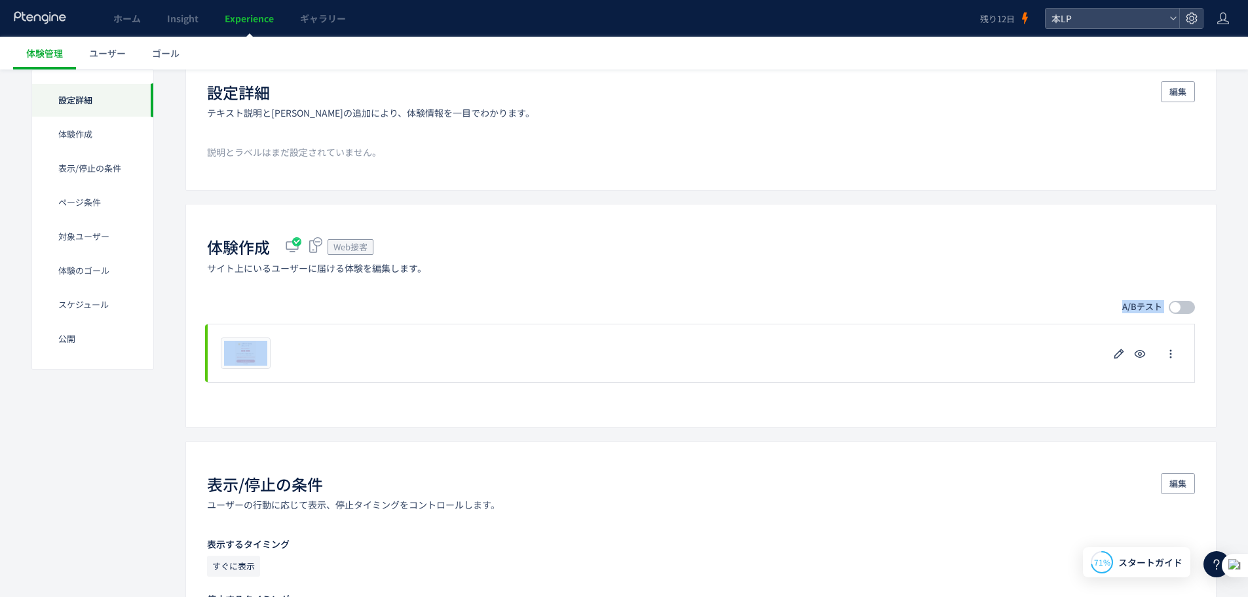
drag, startPoint x: 286, startPoint y: 343, endPoint x: 525, endPoint y: 265, distance: 251.8
click at [539, 259] on div "体験作成 Web接客 サイト上にいるユーザーに届ける体験を編集します。 A/Bテスト プレビュー 削除の確認 キャンセル 削除 一時停止の確認 キャンセル 確…" at bounding box center [700, 315] width 1031 height 223
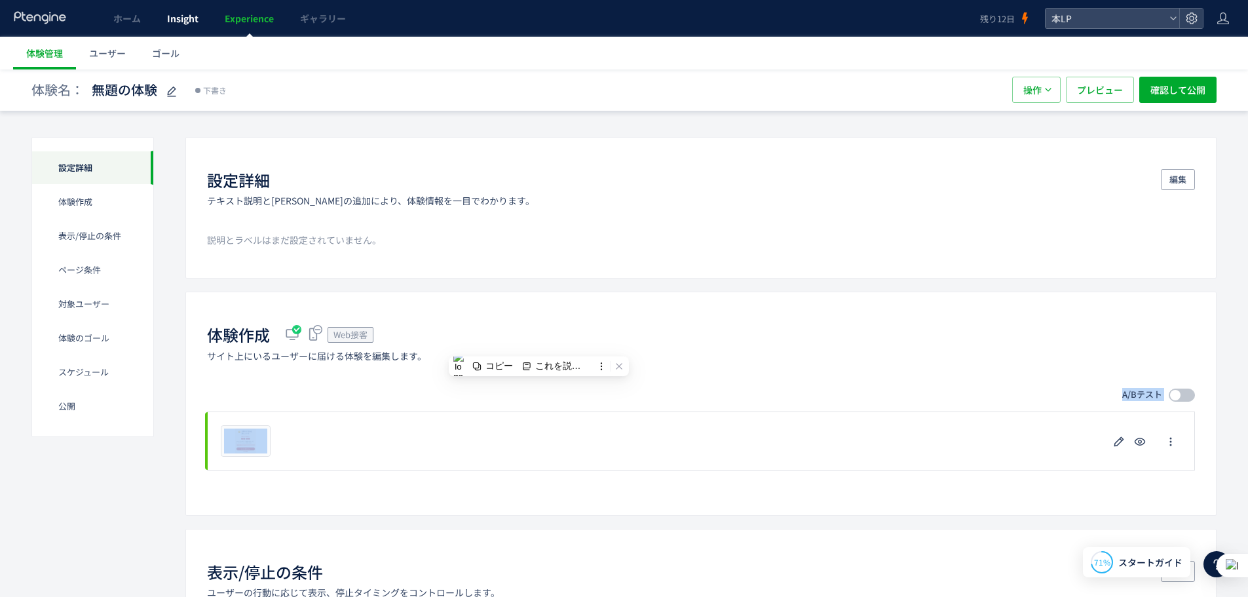
scroll to position [0, 0]
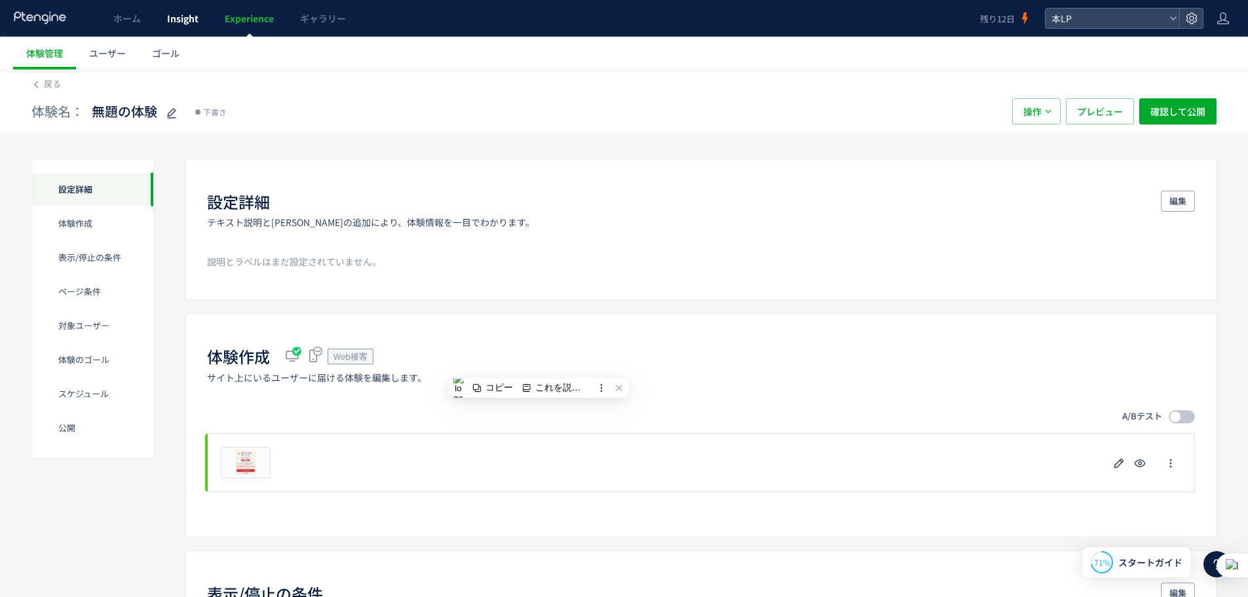
click at [181, 31] on link "Insight" at bounding box center [183, 18] width 58 height 37
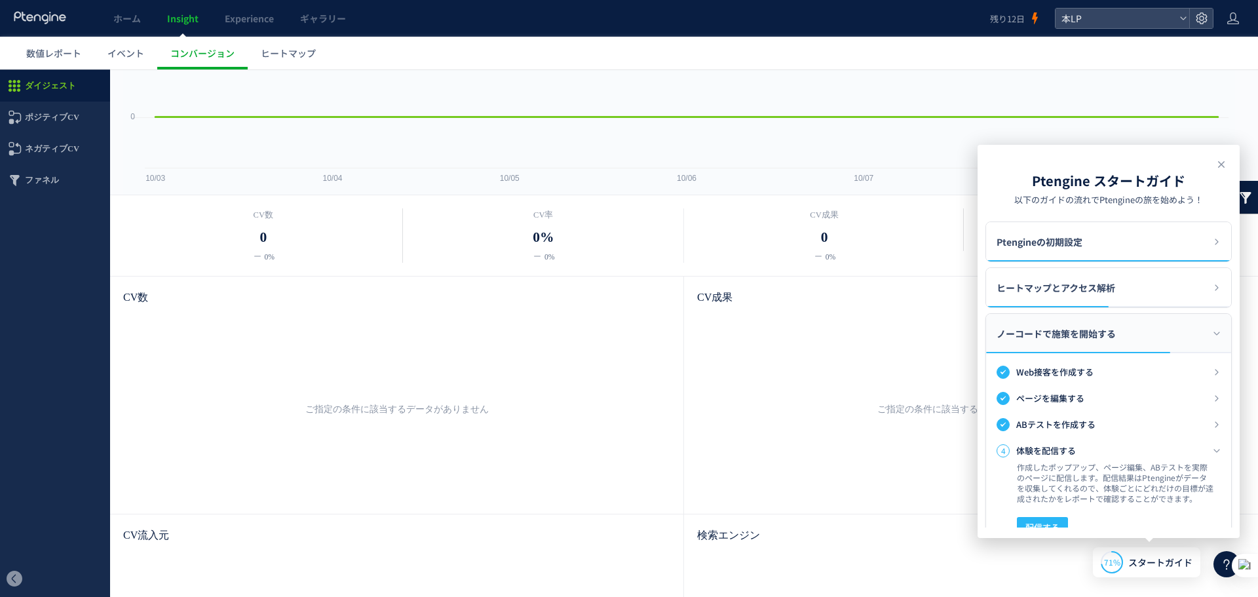
scroll to position [143, 0]
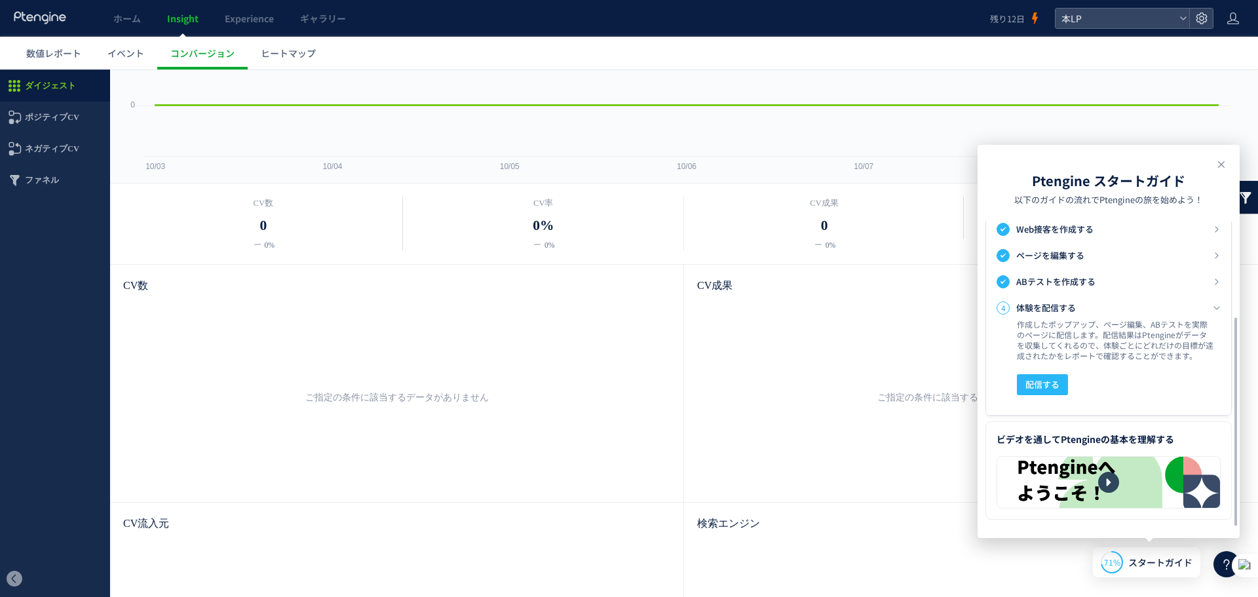
click at [640, 393] on div at bounding box center [396, 397] width 521 height 183
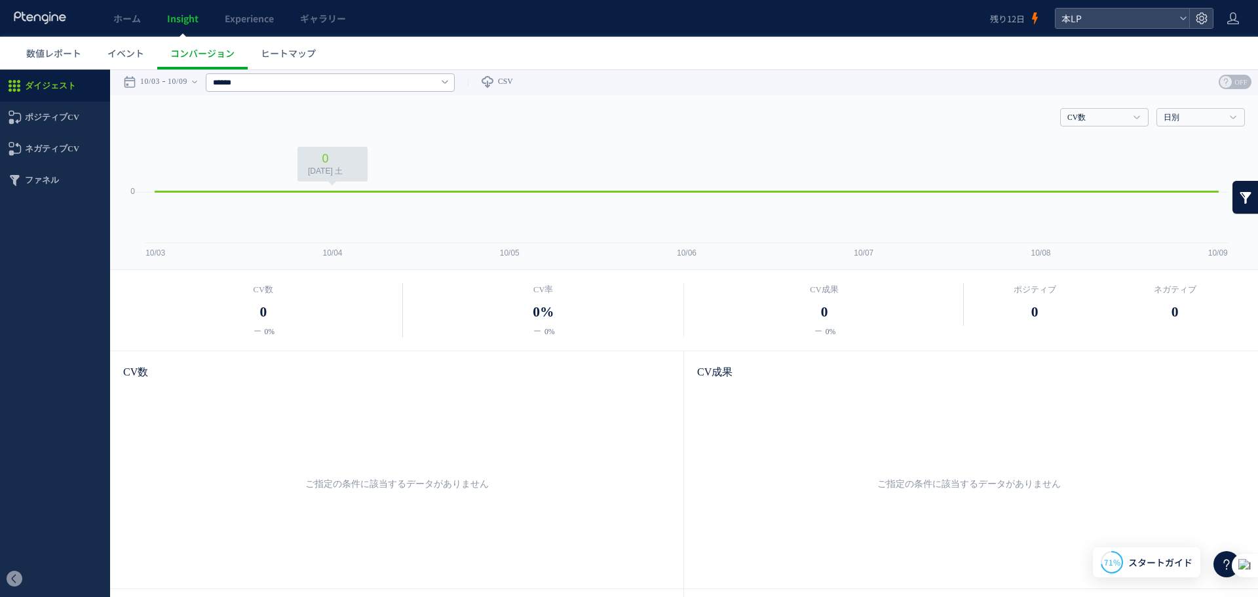
scroll to position [0, 0]
click at [151, 20] on link "ホーム" at bounding box center [127, 18] width 54 height 37
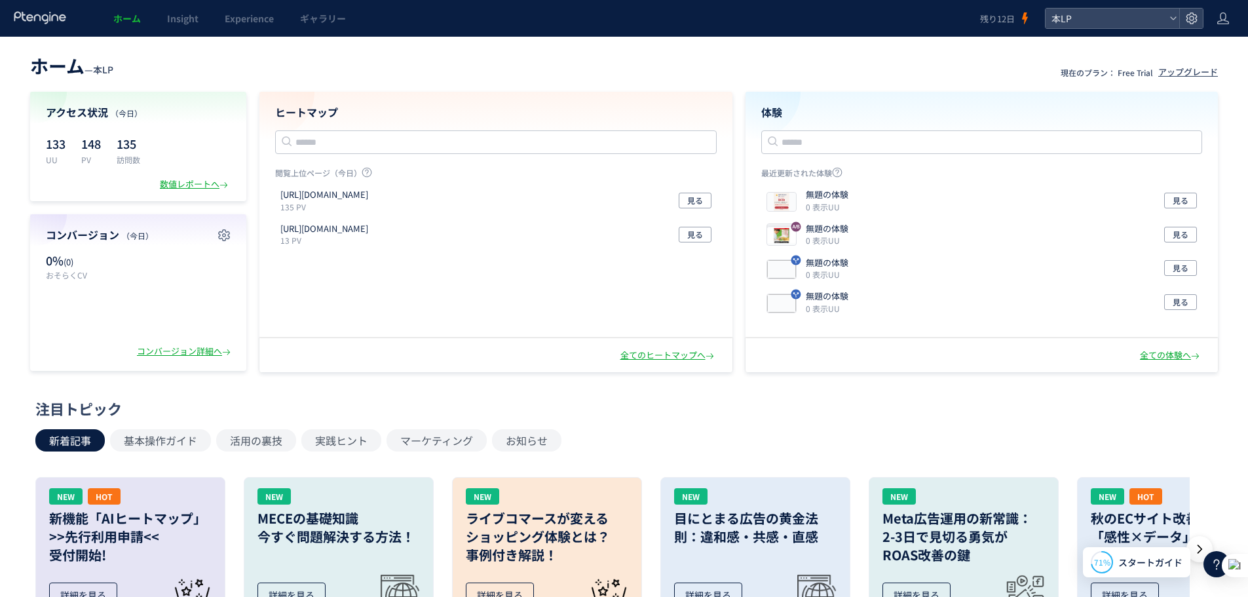
click at [471, 406] on div "注目トピック" at bounding box center [620, 408] width 1171 height 20
click at [229, 184] on div "数値レポートへ" at bounding box center [195, 184] width 71 height 12
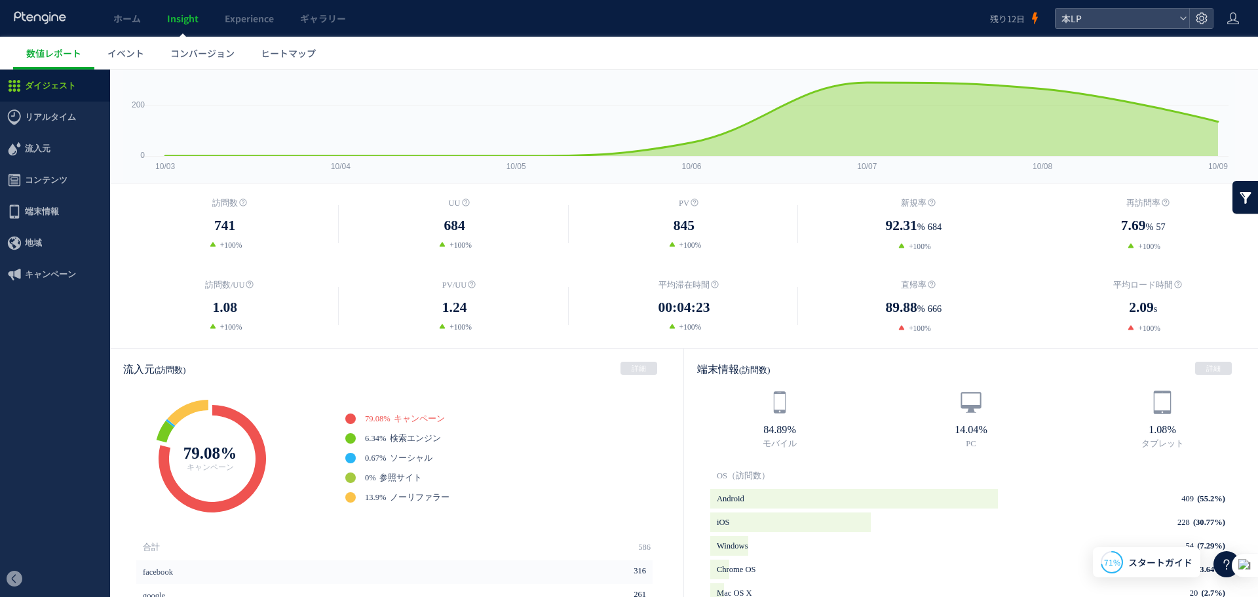
drag, startPoint x: 849, startPoint y: 281, endPoint x: 1011, endPoint y: 293, distance: 162.9
click at [1011, 293] on div "訪問数/UU 1.08 +100% PV/UU" at bounding box center [684, 307] width 1148 height 56
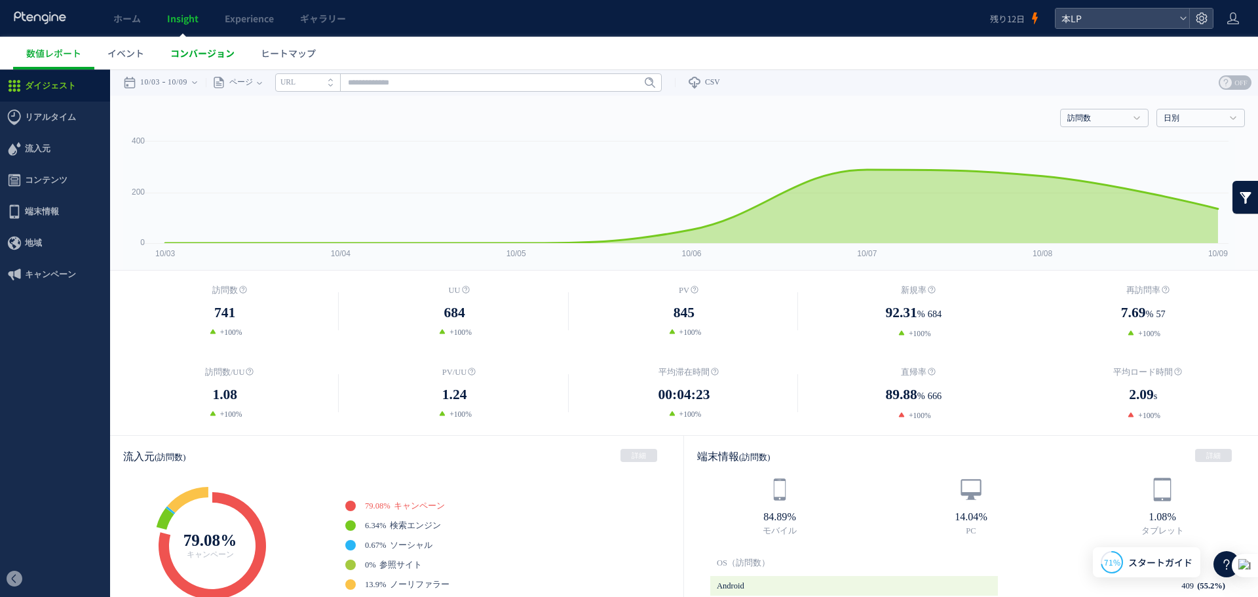
click at [240, 52] on link "コンバージョン" at bounding box center [202, 53] width 90 height 33
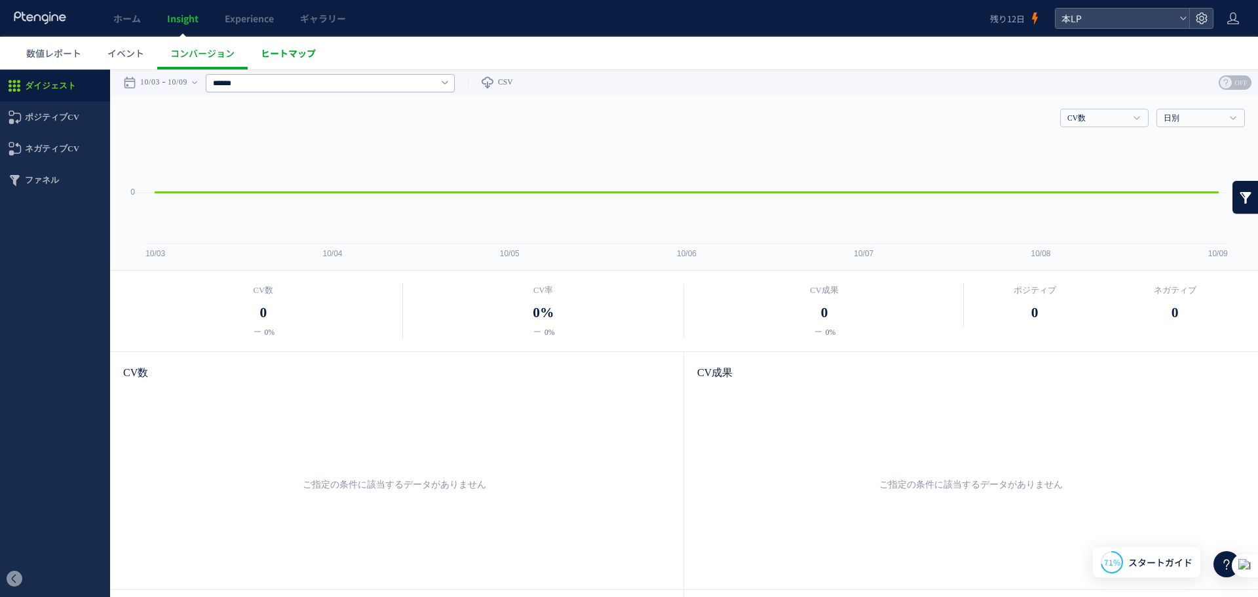
click at [261, 45] on link "ヒートマップ" at bounding box center [288, 53] width 81 height 33
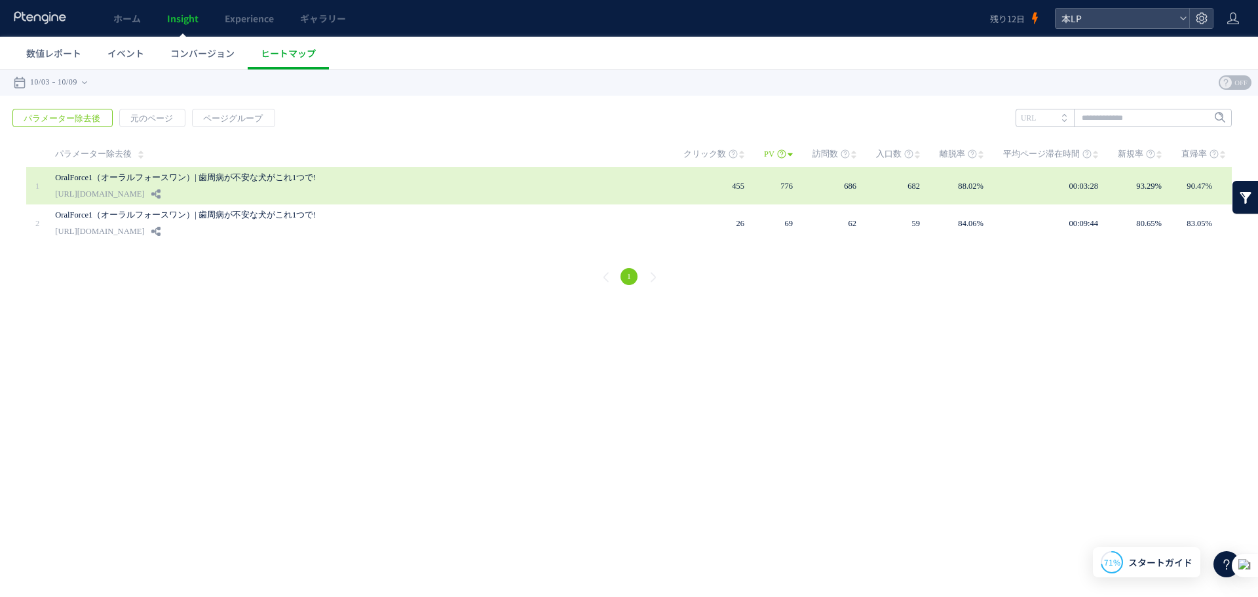
click at [642, 180] on link "OralForce1（オーラルフォースワン）| 歯周病が不安な犬がこれ1つで!" at bounding box center [356, 178] width 603 height 16
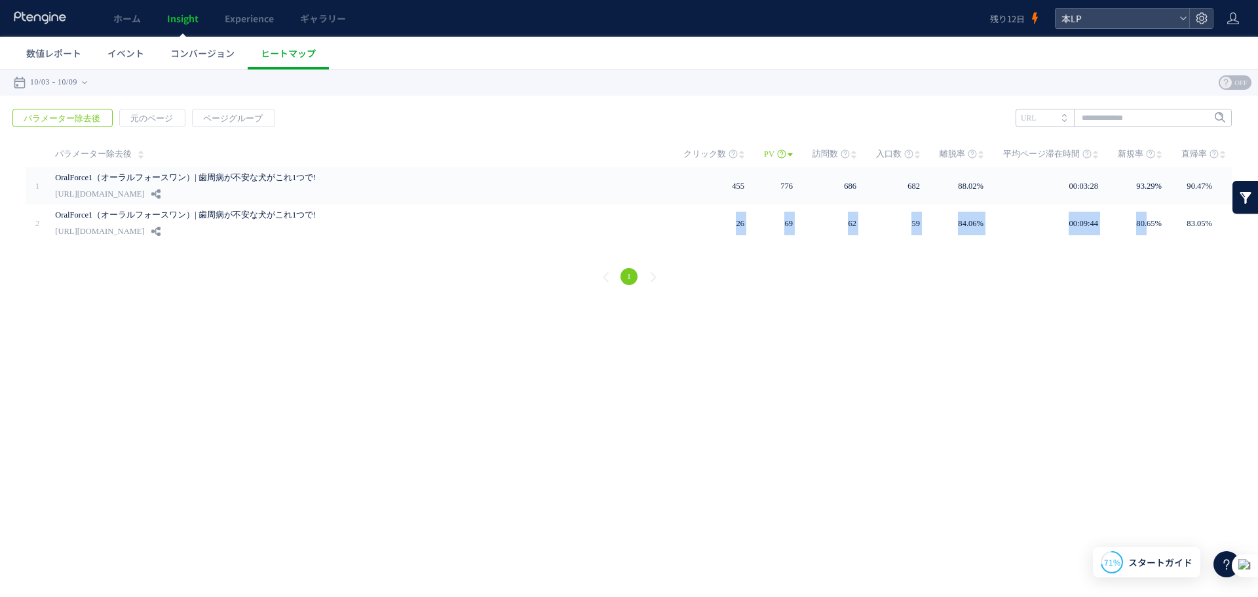
drag, startPoint x: 639, startPoint y: 227, endPoint x: 1036, endPoint y: 288, distance: 401.7
click at [1139, 233] on tr "2" at bounding box center [629, 222] width 1206 height 37
click at [1024, 294] on div "1" at bounding box center [629, 278] width 1232 height 47
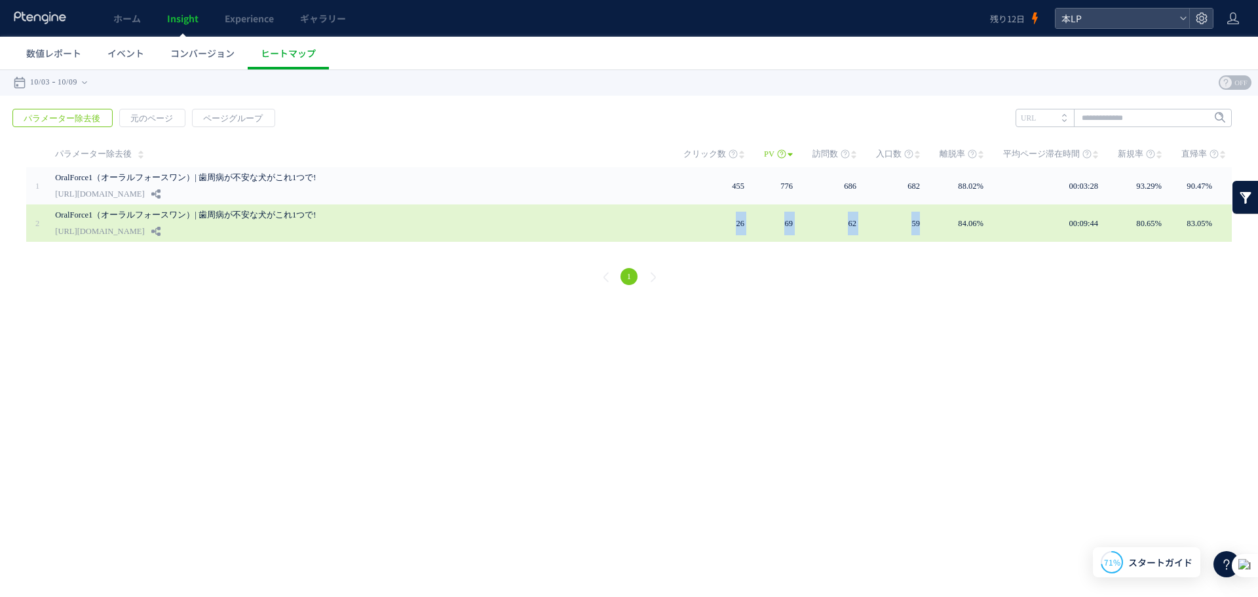
drag, startPoint x: 681, startPoint y: 224, endPoint x: 932, endPoint y: 240, distance: 251.5
click at [932, 240] on tr "2" at bounding box center [629, 222] width 1206 height 37
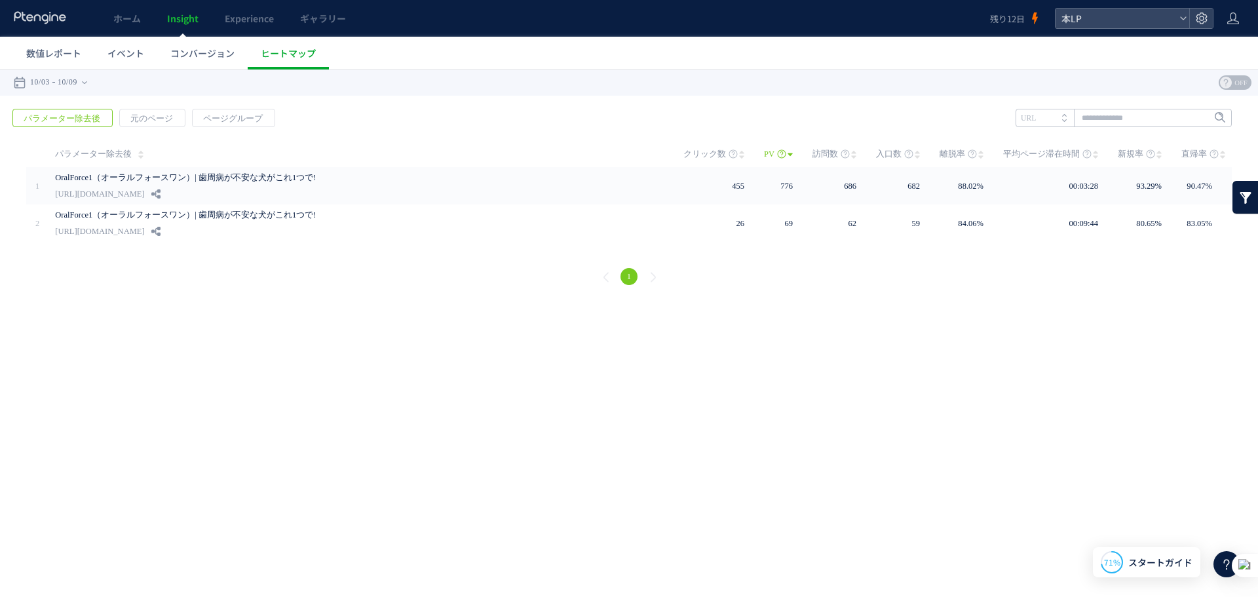
click at [912, 279] on div "1" at bounding box center [629, 278] width 1232 height 47
click at [195, 48] on span "コンバージョン" at bounding box center [202, 53] width 64 height 13
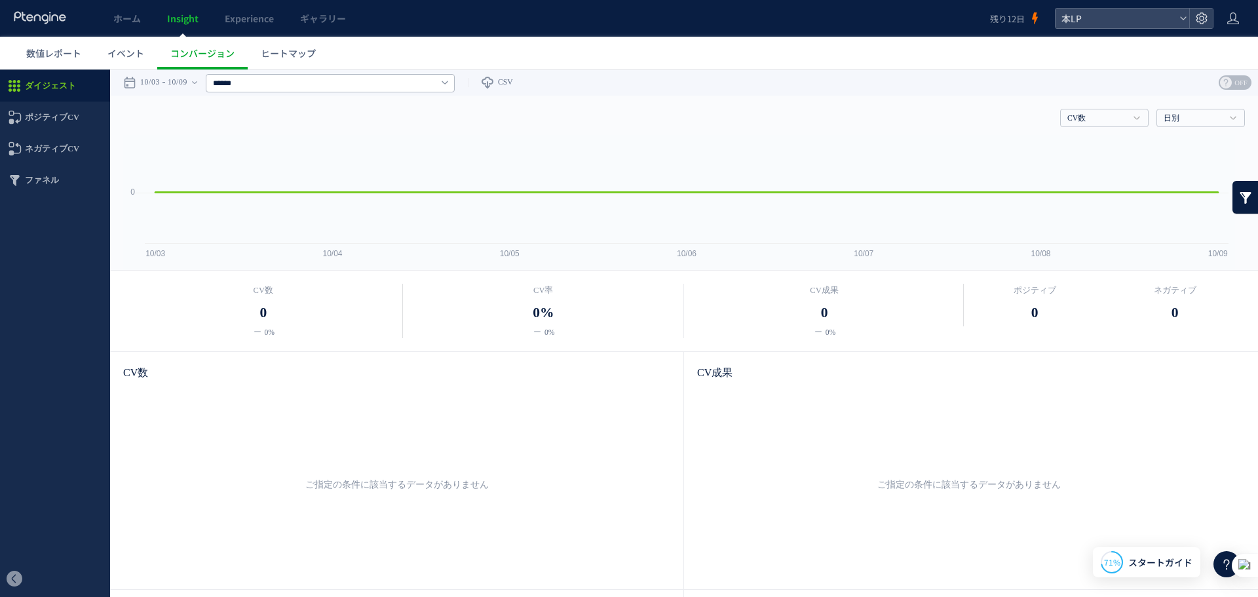
click at [150, 138] on rect at bounding box center [679, 202] width 1112 height 135
click at [127, 18] on span "ホーム" at bounding box center [127, 18] width 28 height 13
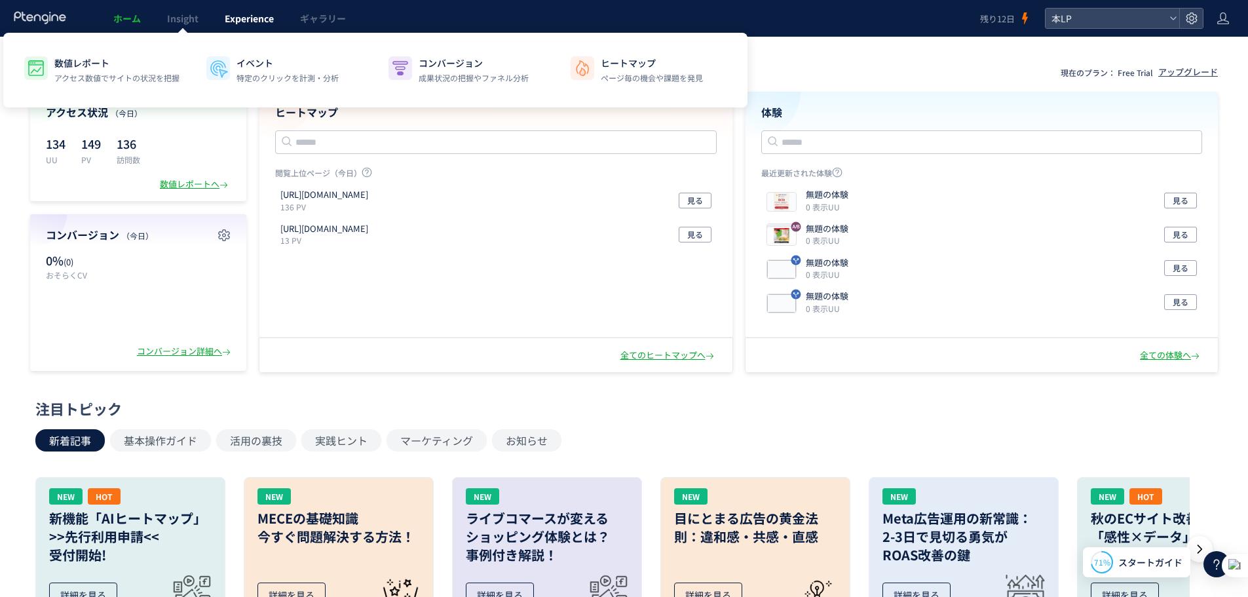
click at [260, 17] on span "Experience" at bounding box center [249, 18] width 49 height 13
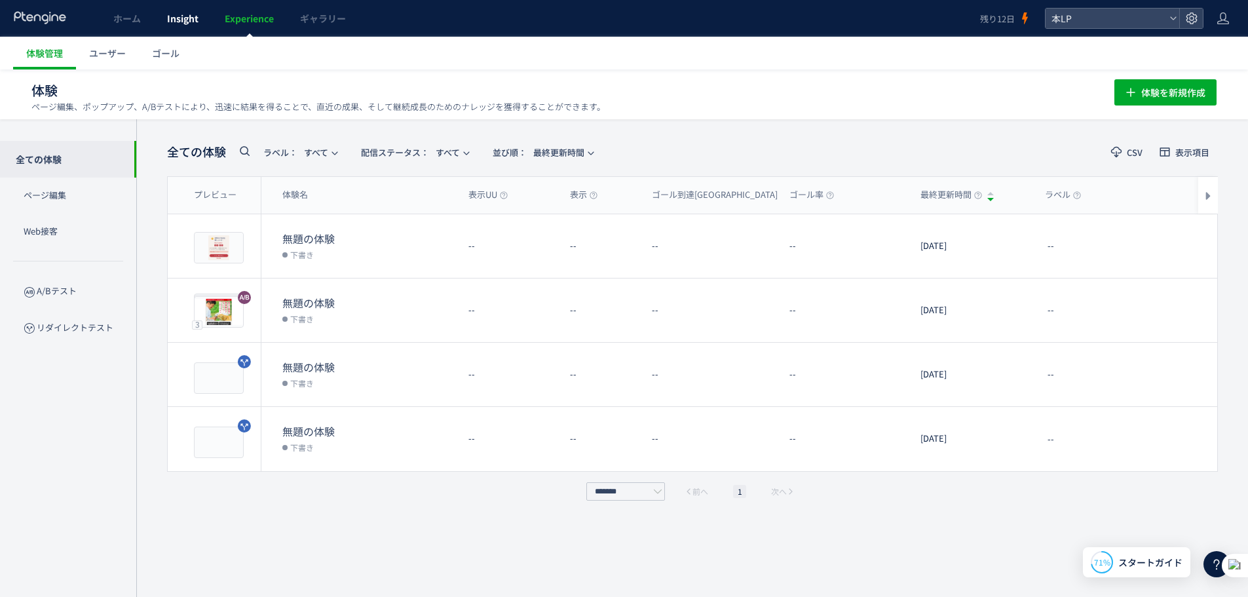
click at [184, 13] on span "Insight" at bounding box center [182, 18] width 31 height 13
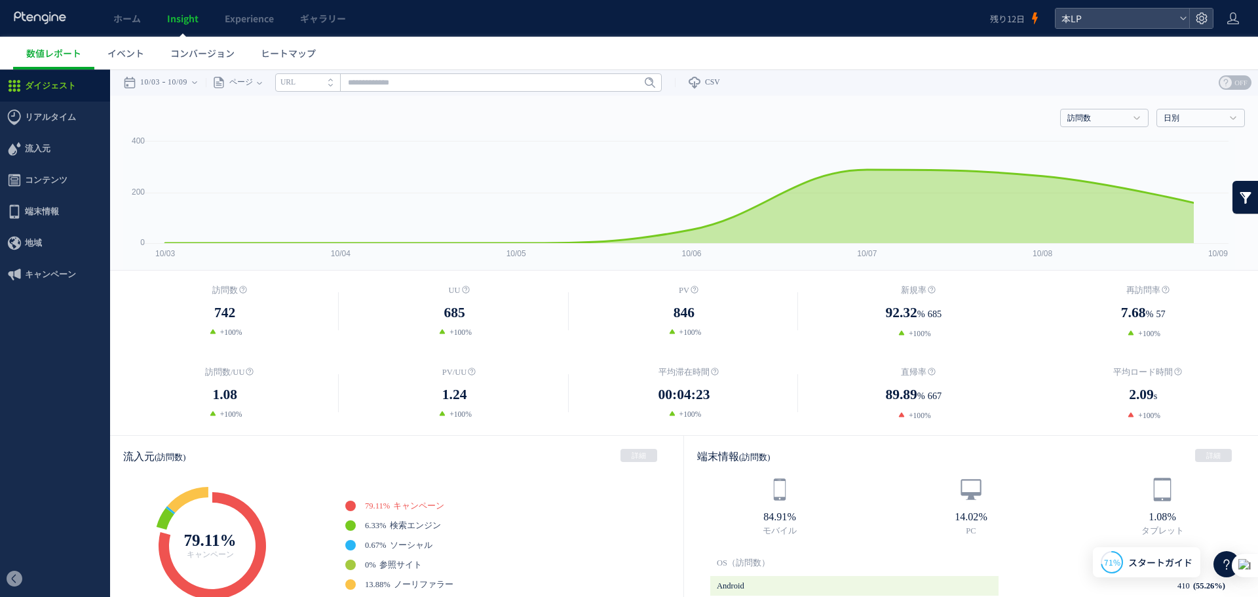
click at [154, 21] on link "Insight" at bounding box center [183, 18] width 58 height 37
click at [122, 35] on link "ホーム" at bounding box center [127, 18] width 54 height 37
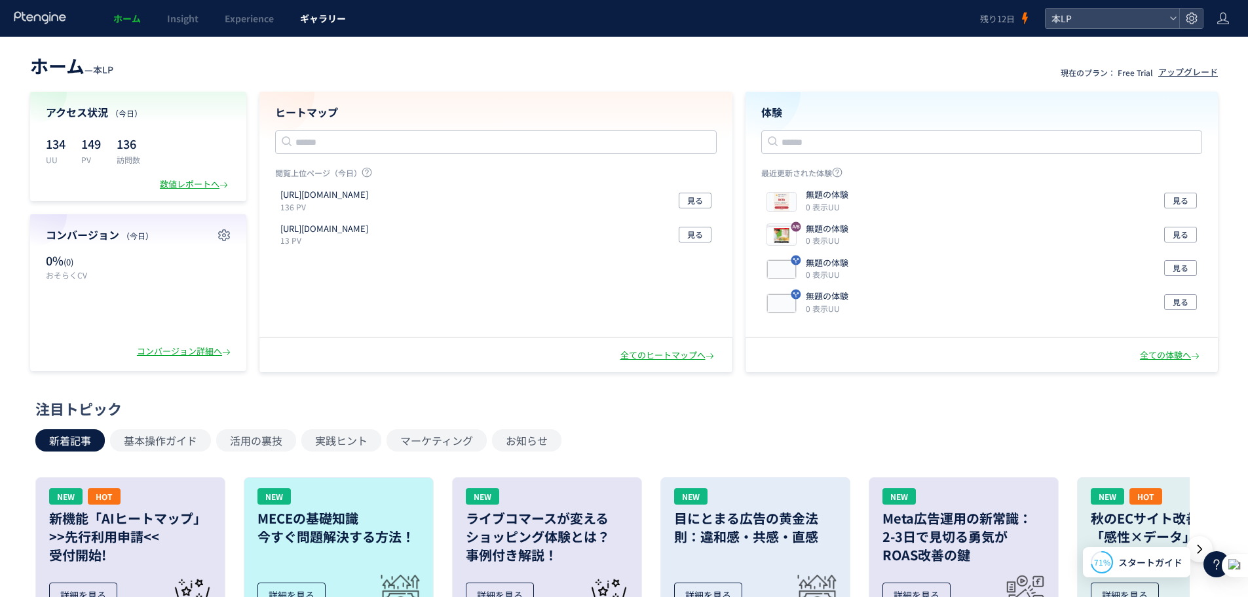
click at [290, 26] on link "ギャラリー" at bounding box center [323, 18] width 72 height 37
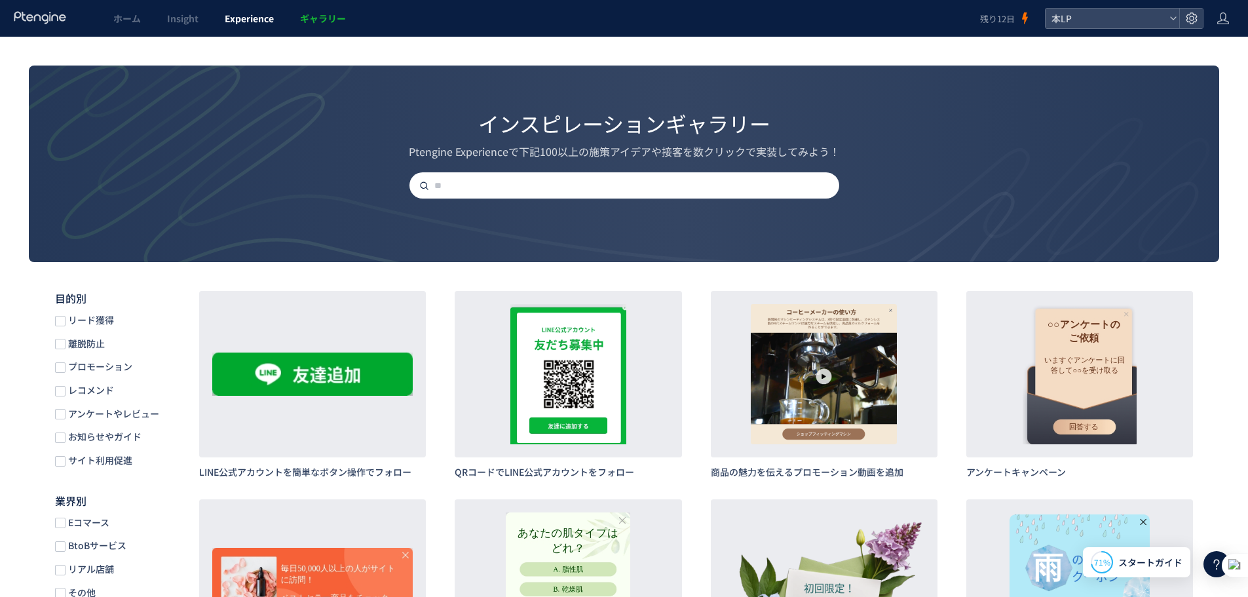
click at [273, 31] on link "Experience" at bounding box center [249, 18] width 75 height 37
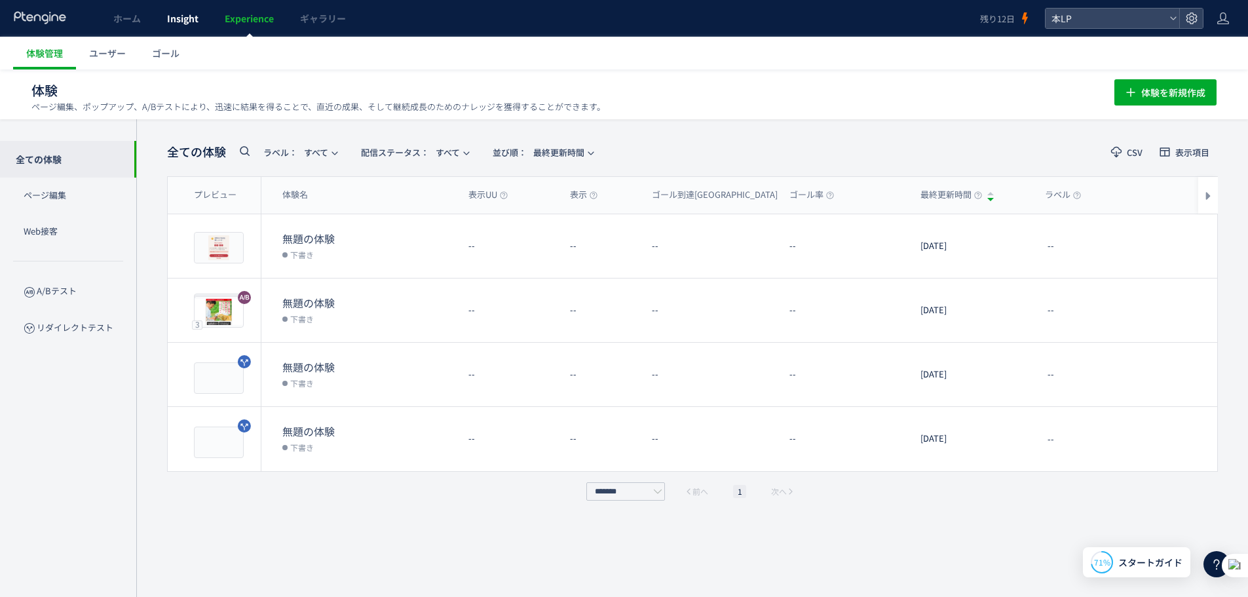
click at [172, 31] on link "Insight" at bounding box center [183, 18] width 58 height 37
